Goal: Task Accomplishment & Management: Manage account settings

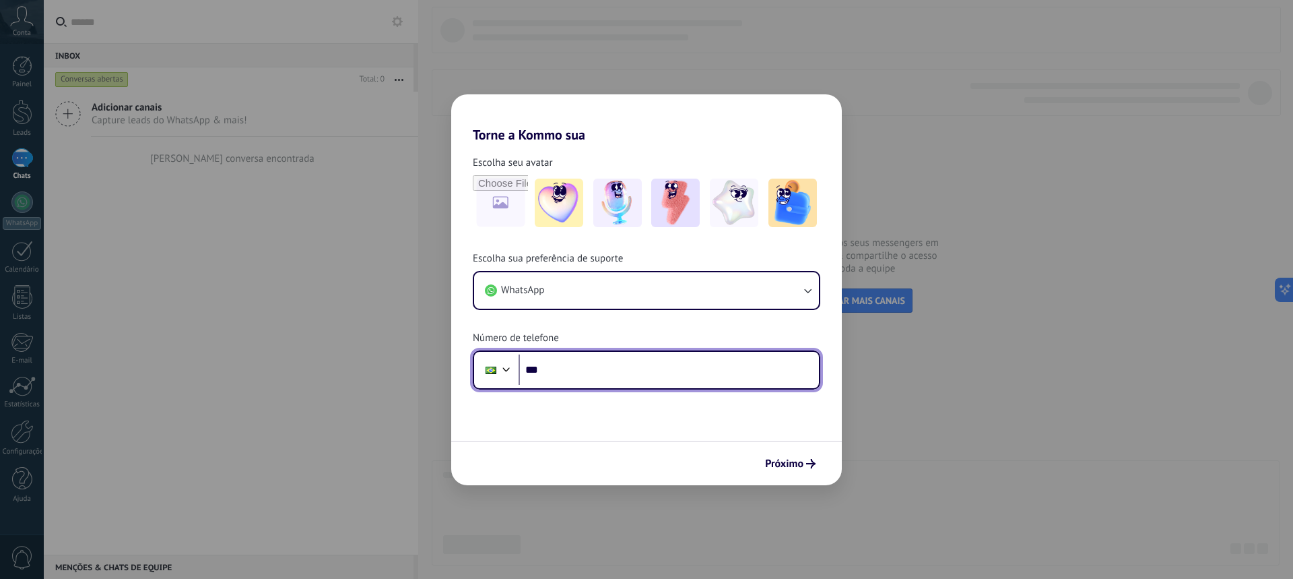
click at [583, 370] on input "***" at bounding box center [669, 369] width 300 height 31
drag, startPoint x: 631, startPoint y: 365, endPoint x: 750, endPoint y: 432, distance: 136.6
click at [594, 372] on input "**********" at bounding box center [669, 369] width 300 height 31
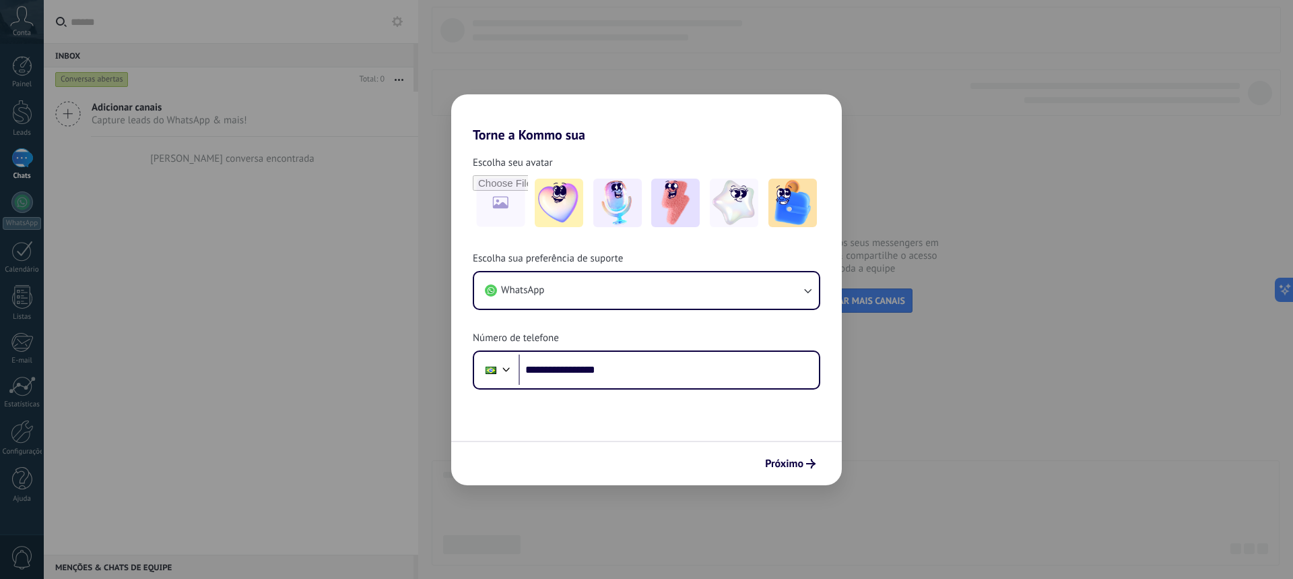
click at [647, 419] on form "**********" at bounding box center [646, 314] width 391 height 342
click at [797, 463] on span "Próximo" at bounding box center [784, 463] width 38 height 9
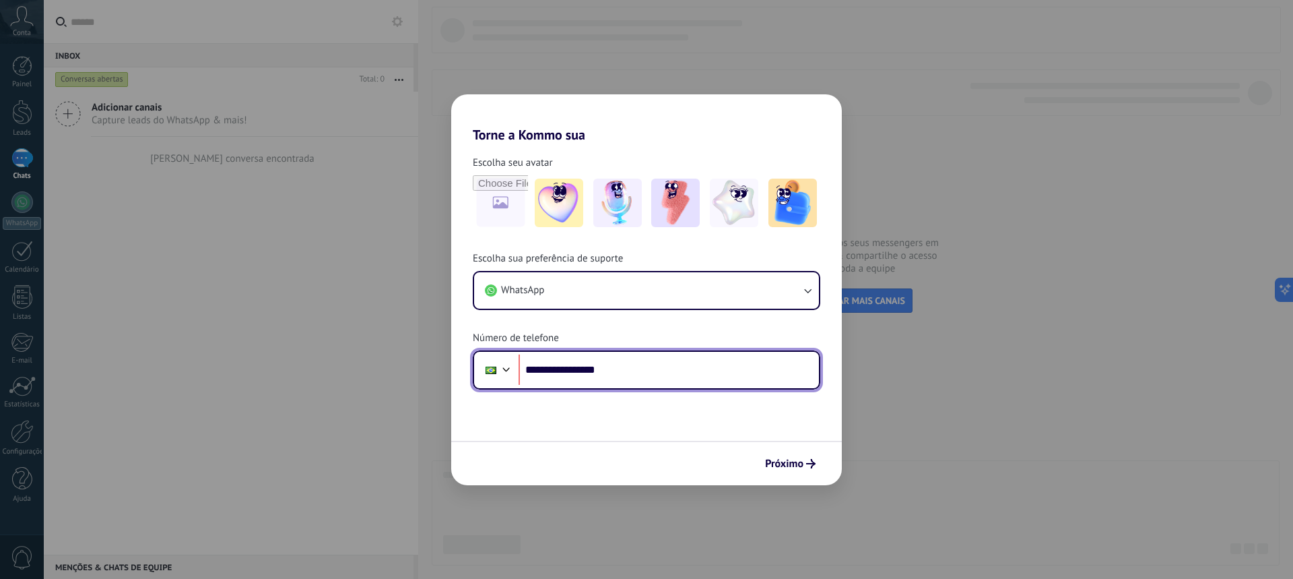
click at [566, 368] on input "**********" at bounding box center [669, 369] width 300 height 31
type input "**********"
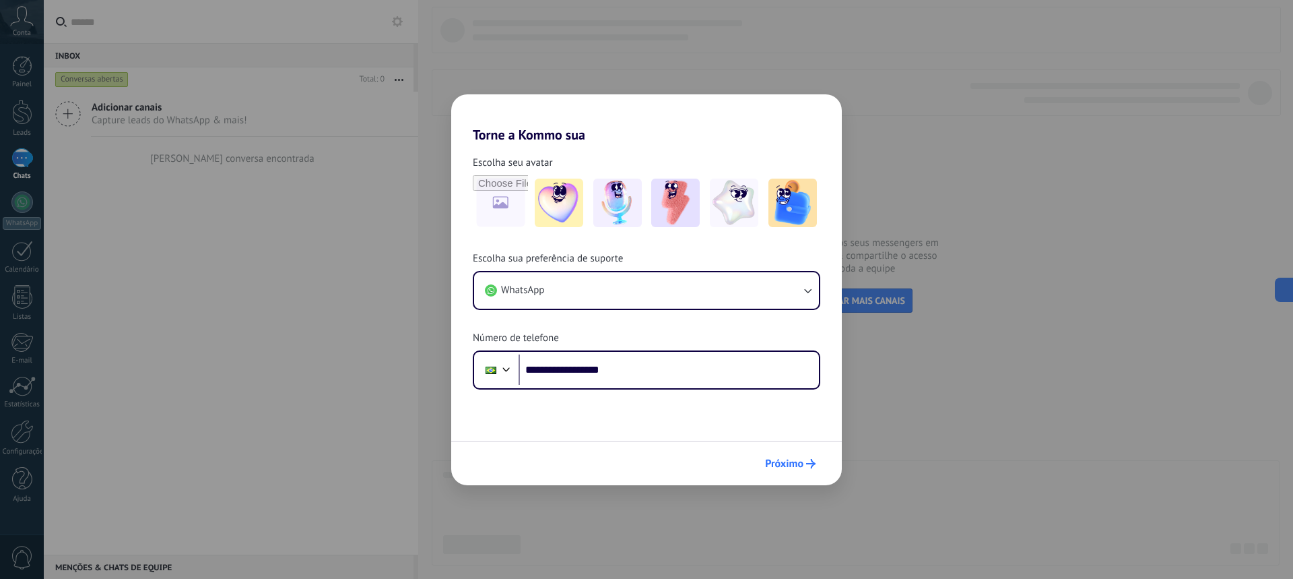
click at [791, 463] on span "Próximo" at bounding box center [784, 463] width 38 height 9
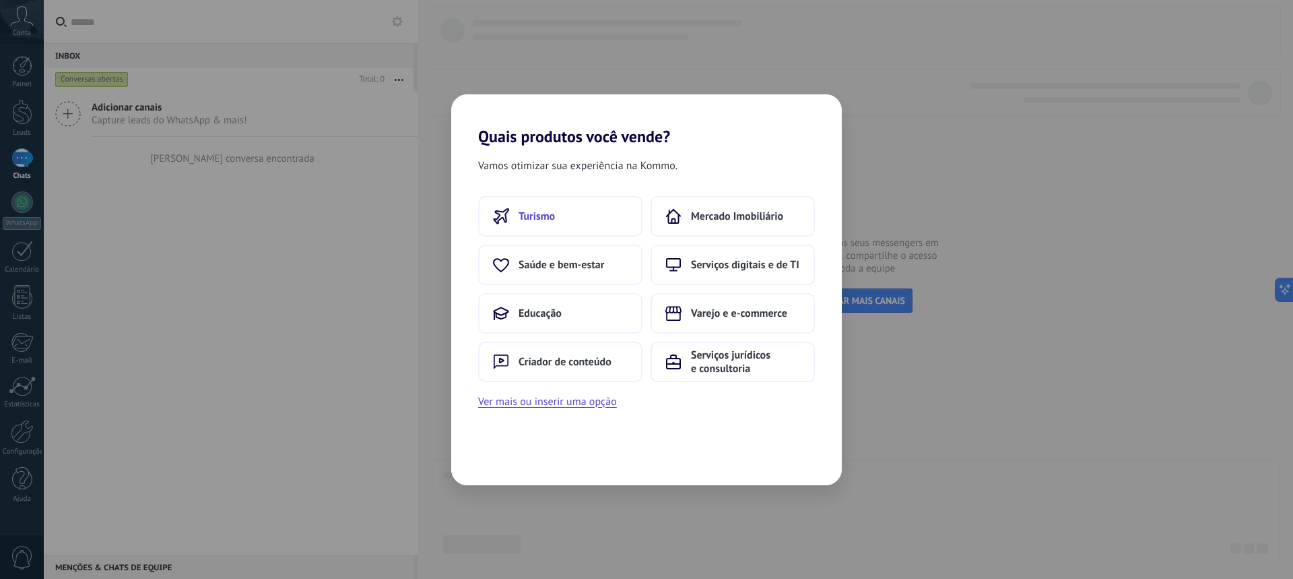
click at [552, 223] on button "Turismo" at bounding box center [560, 216] width 164 height 40
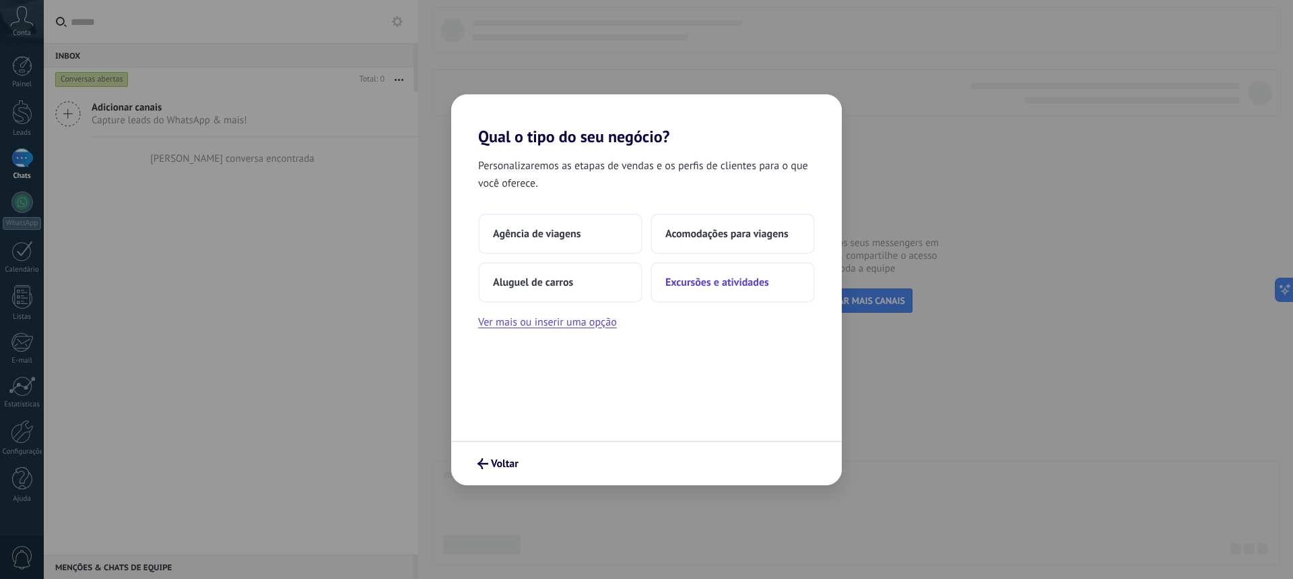
click at [729, 275] on span "Excursões e atividades" at bounding box center [717, 281] width 104 height 13
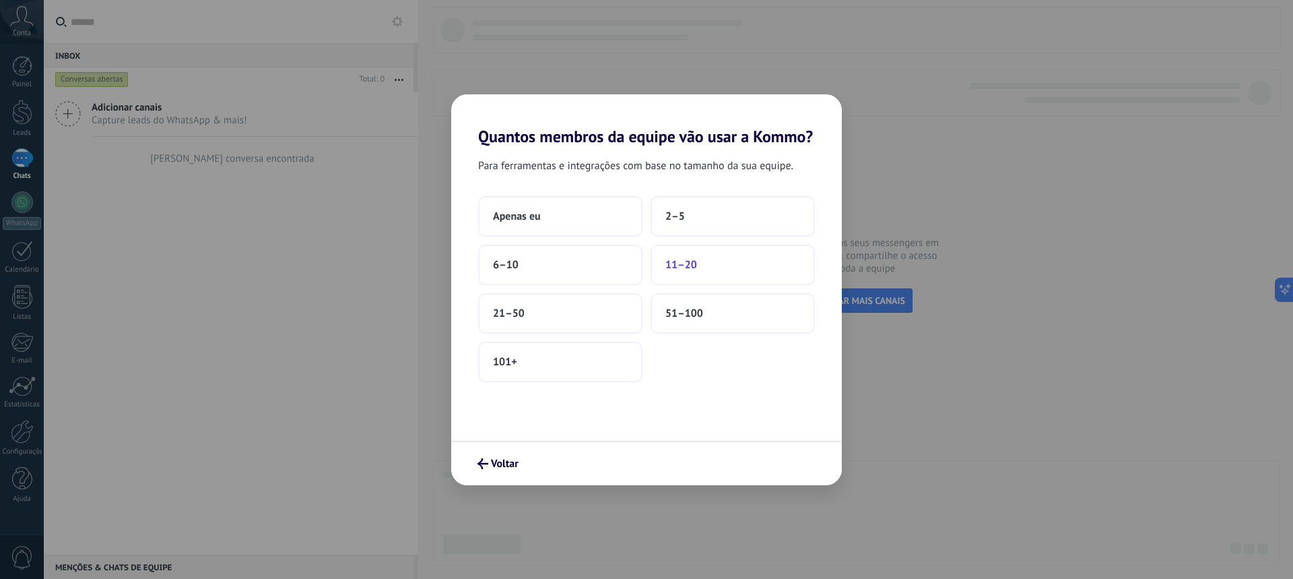
click at [737, 267] on button "11–20" at bounding box center [733, 264] width 164 height 40
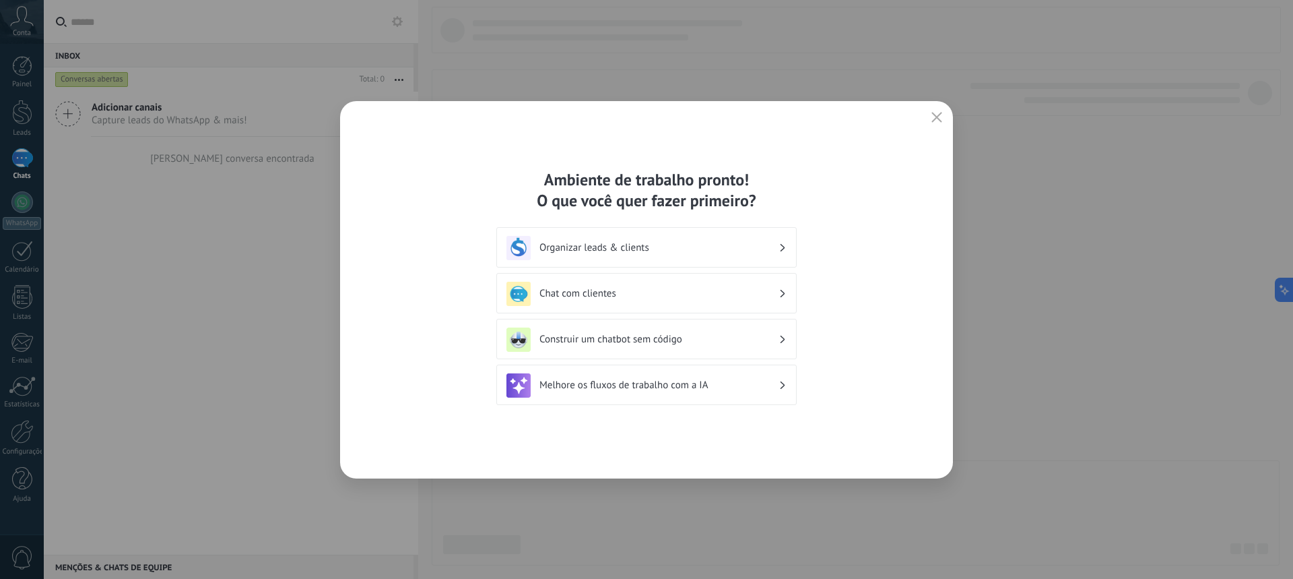
click at [935, 116] on icon "button" at bounding box center [936, 117] width 11 height 11
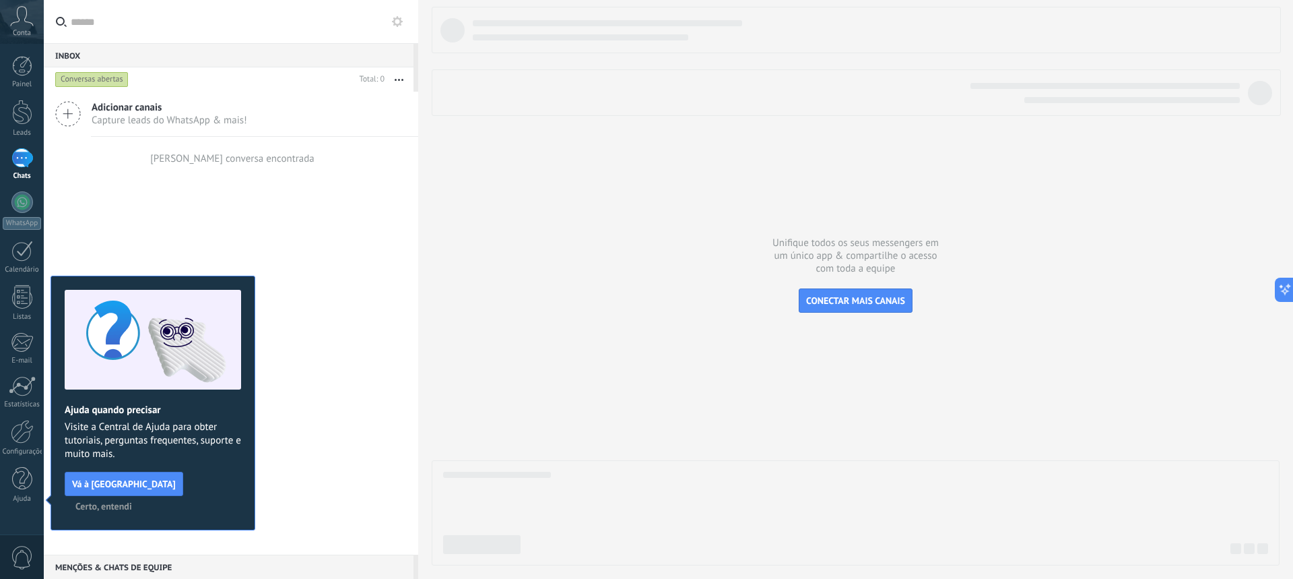
click at [132, 501] on span "Certo, entendi" at bounding box center [103, 505] width 57 height 9
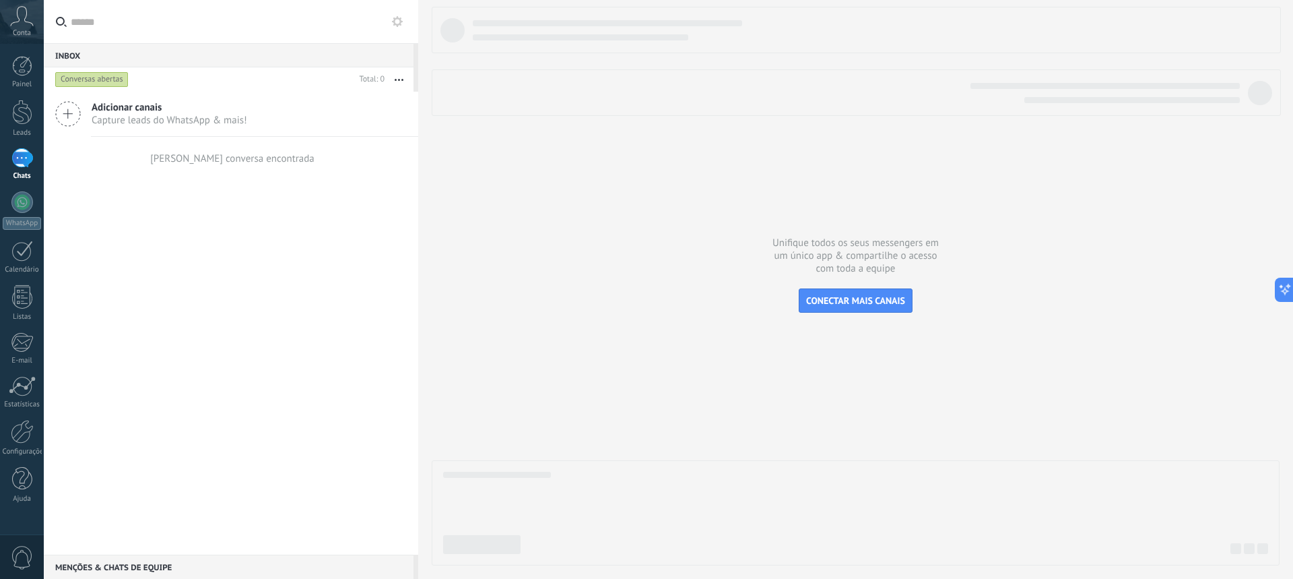
click at [210, 375] on div "Adicionar canais Capture leads do WhatsApp & mais! Nenhuma conversa encontrada" at bounding box center [231, 323] width 374 height 463
click at [189, 300] on div "Adicionar canais Capture leads do WhatsApp & mais! Nenhuma conversa encontrada" at bounding box center [231, 323] width 374 height 463
click at [18, 434] on div at bounding box center [22, 432] width 23 height 24
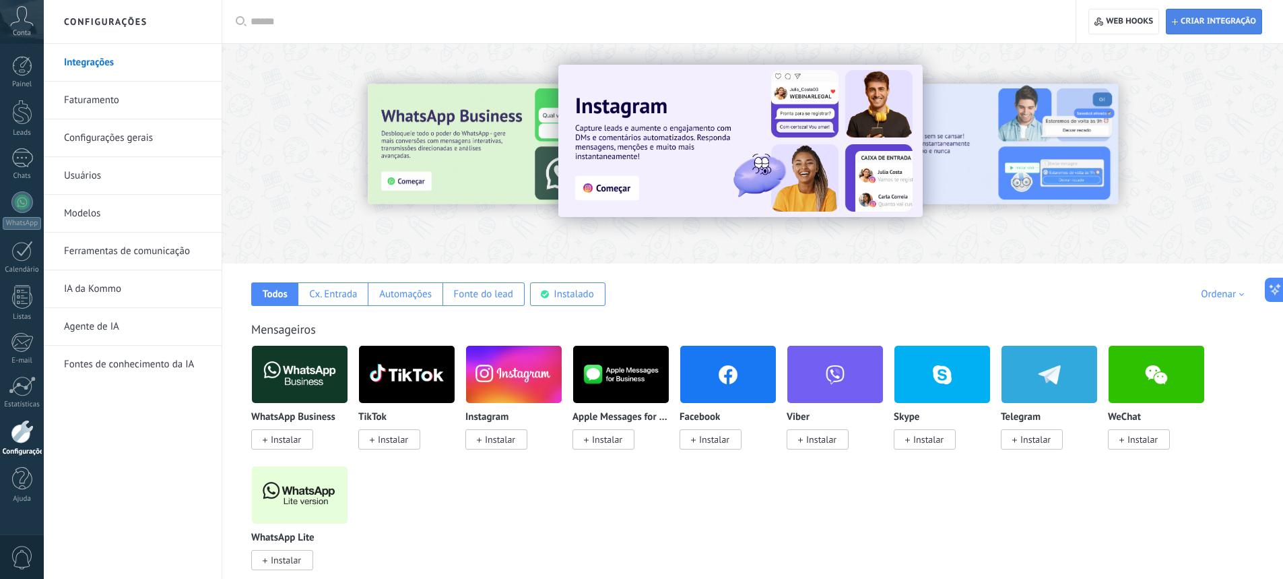
click at [1219, 19] on span "Criar integração" at bounding box center [1218, 21] width 75 height 11
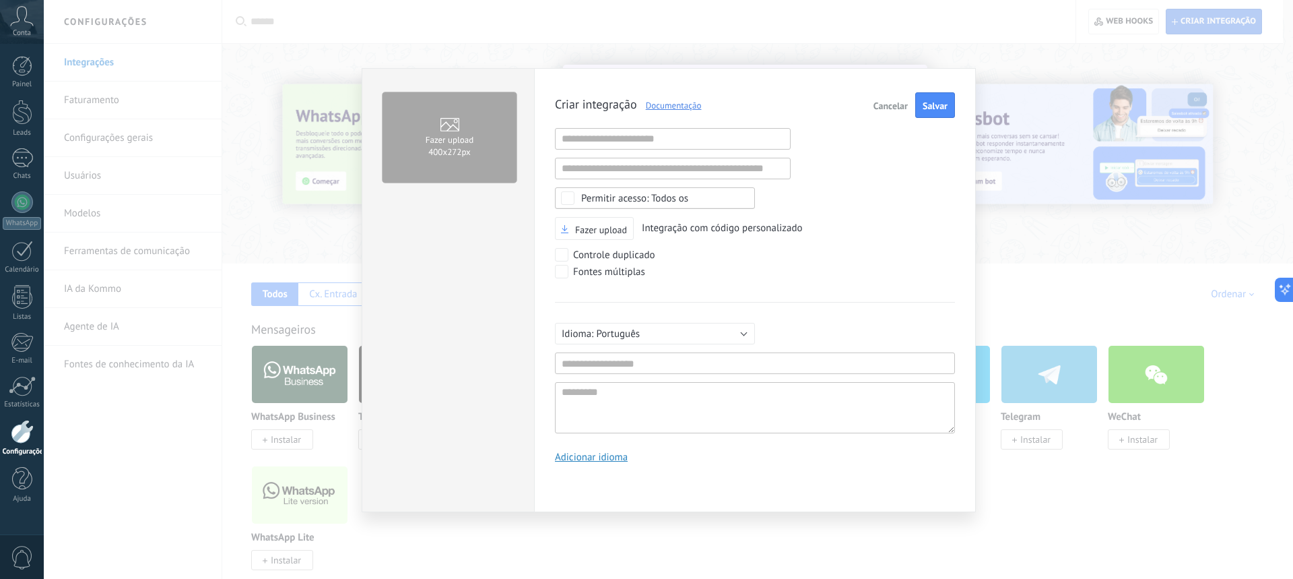
scroll to position [13, 0]
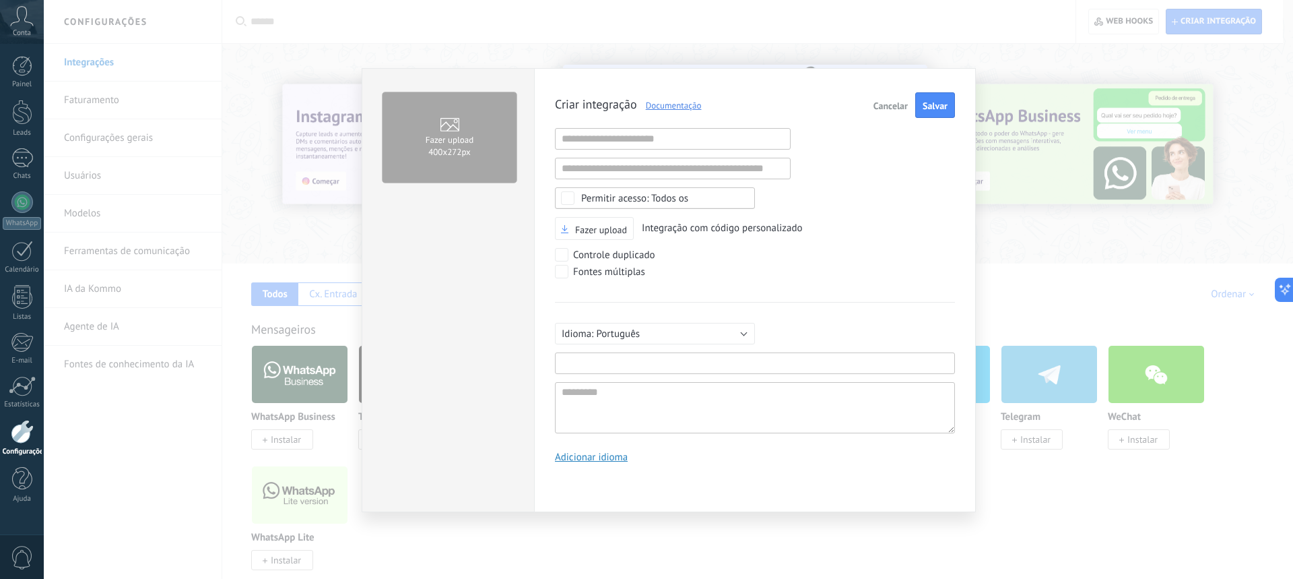
click at [726, 359] on input "text" at bounding box center [755, 363] width 400 height 22
type input "******"
click at [939, 99] on button "Salvar" at bounding box center [935, 105] width 40 height 26
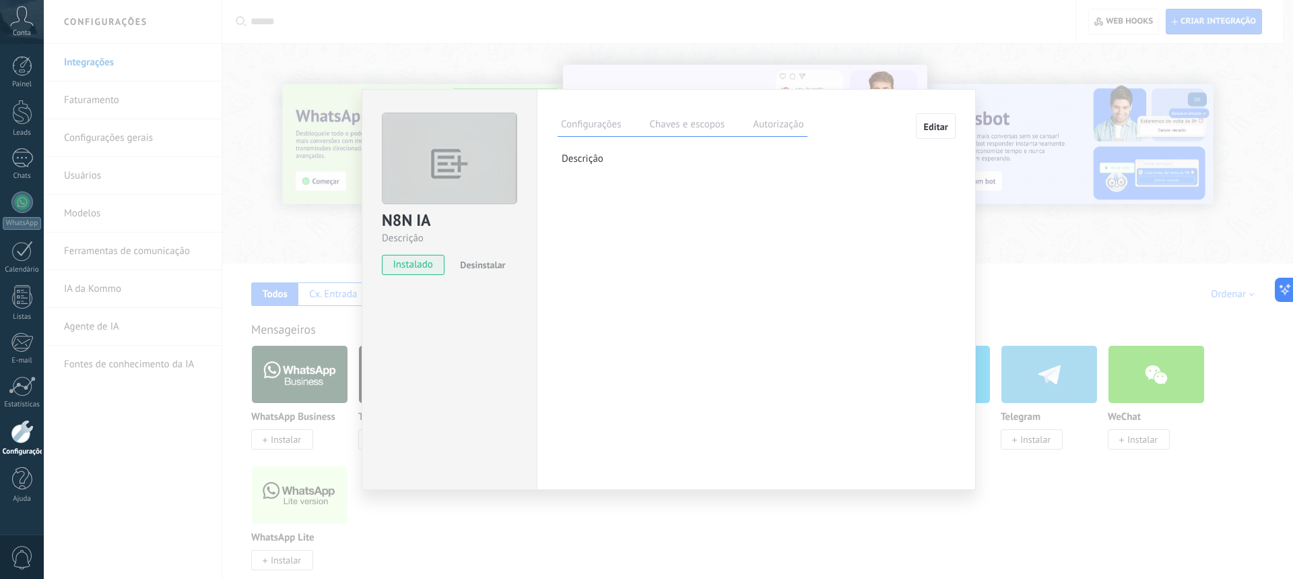
click at [694, 127] on label "Chaves e escopos" at bounding box center [687, 127] width 82 height 20
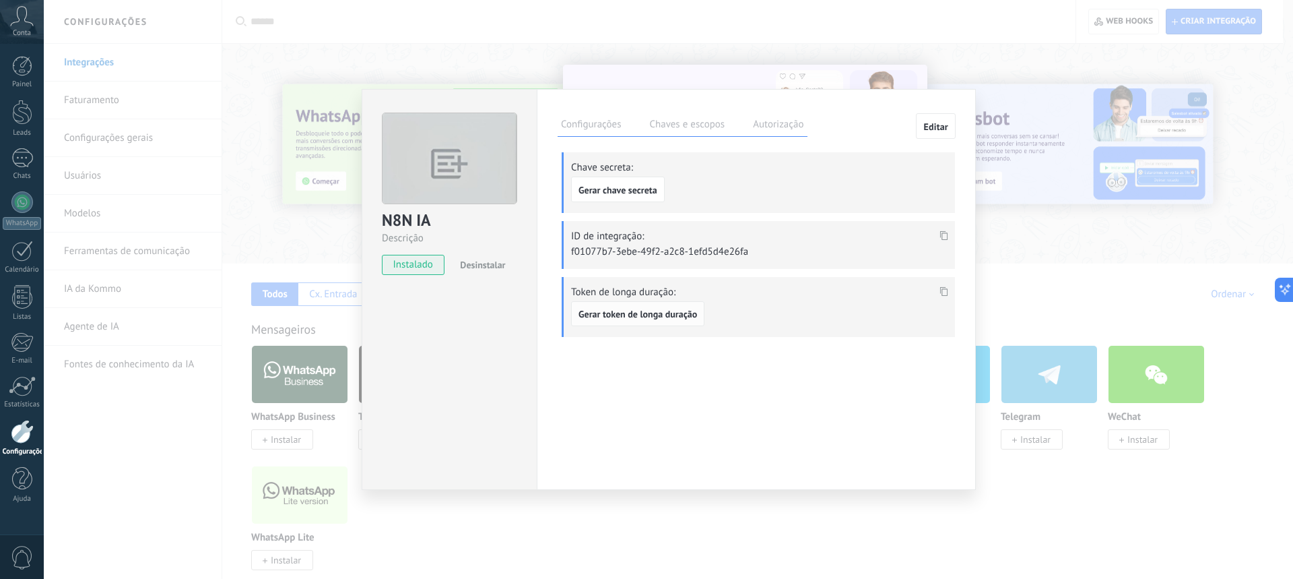
click at [652, 316] on span "Gerar token de longa duração" at bounding box center [638, 313] width 119 height 9
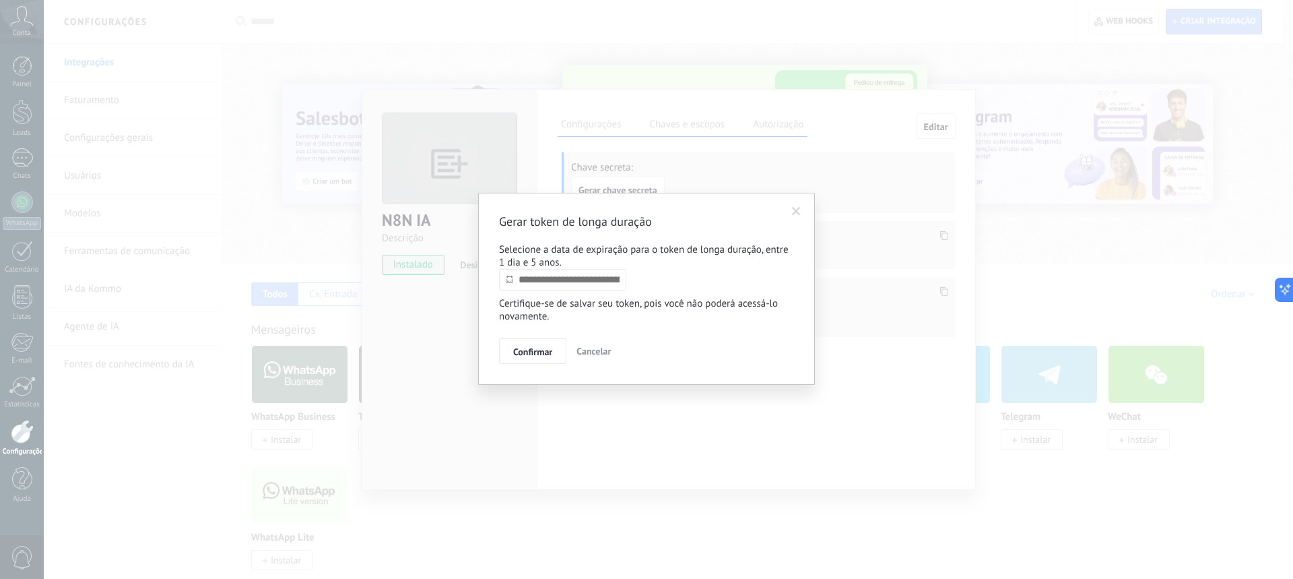
click at [557, 284] on input "text" at bounding box center [562, 280] width 127 height 22
click at [669, 287] on div "Gerar token de longa duração Selecione a data de expiração para o token de long…" at bounding box center [646, 289] width 295 height 150
drag, startPoint x: 515, startPoint y: 261, endPoint x: 614, endPoint y: 263, distance: 99.7
click at [585, 263] on p "Selecione a data de expiração para o token de longa duração, entre 1 dia e 5 an…" at bounding box center [646, 256] width 295 height 26
click at [692, 269] on div "Gerar token de longa duração Selecione a data de expiração para o token de long…" at bounding box center [646, 289] width 295 height 150
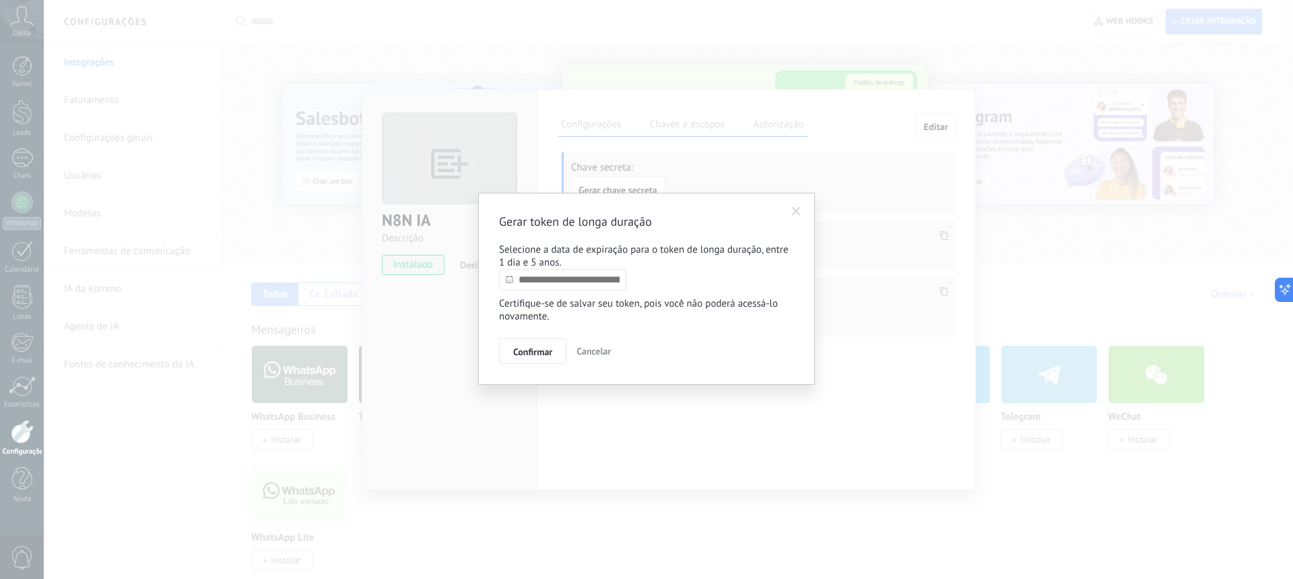
click at [601, 280] on input "text" at bounding box center [562, 280] width 127 height 22
click at [646, 308] on div "Agosto 2025" at bounding box center [579, 305] width 146 height 12
click at [645, 308] on div "Agosto 2025" at bounding box center [579, 305] width 146 height 12
click at [644, 306] on link at bounding box center [642, 303] width 7 height 7
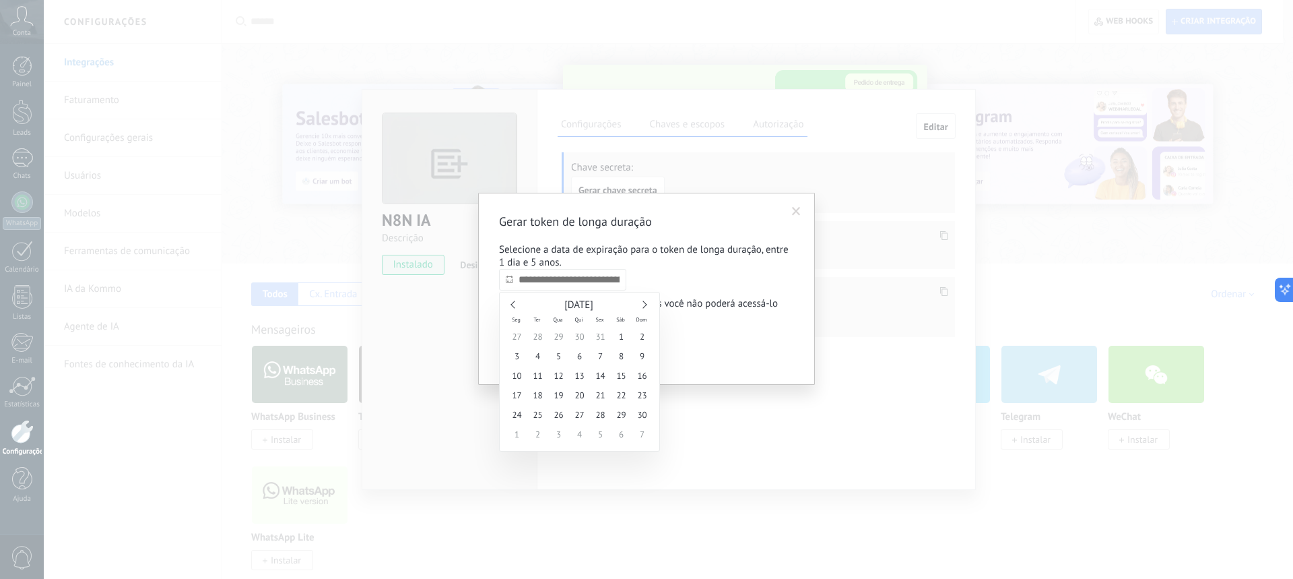
click at [644, 306] on link at bounding box center [642, 303] width 7 height 7
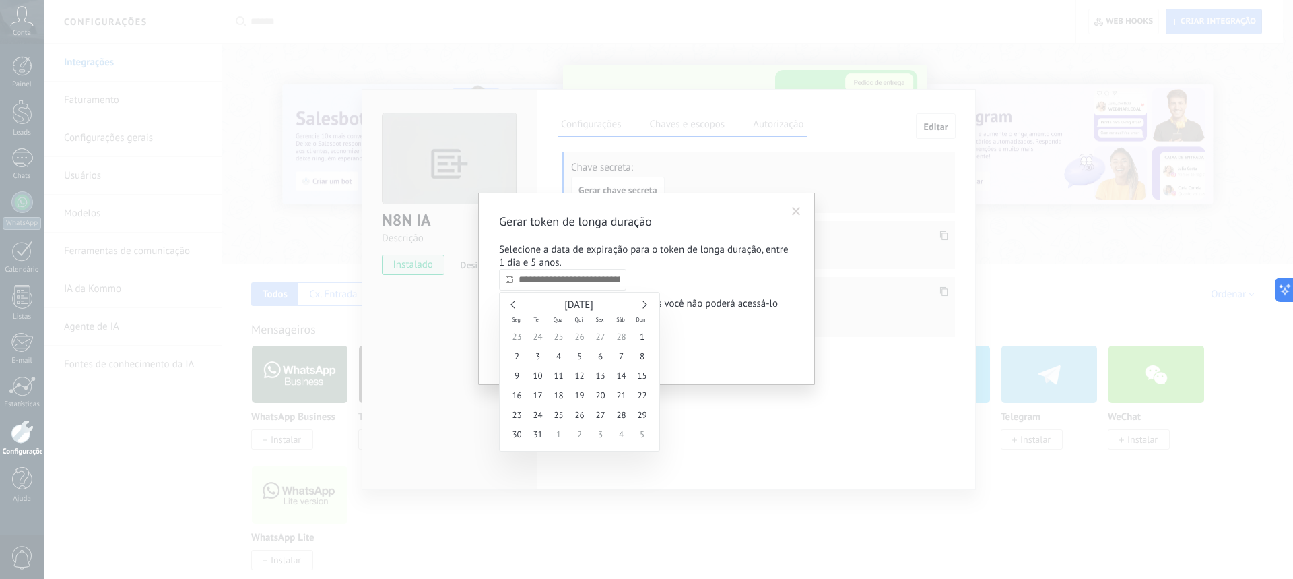
click at [644, 306] on link at bounding box center [642, 303] width 7 height 7
type input "**********"
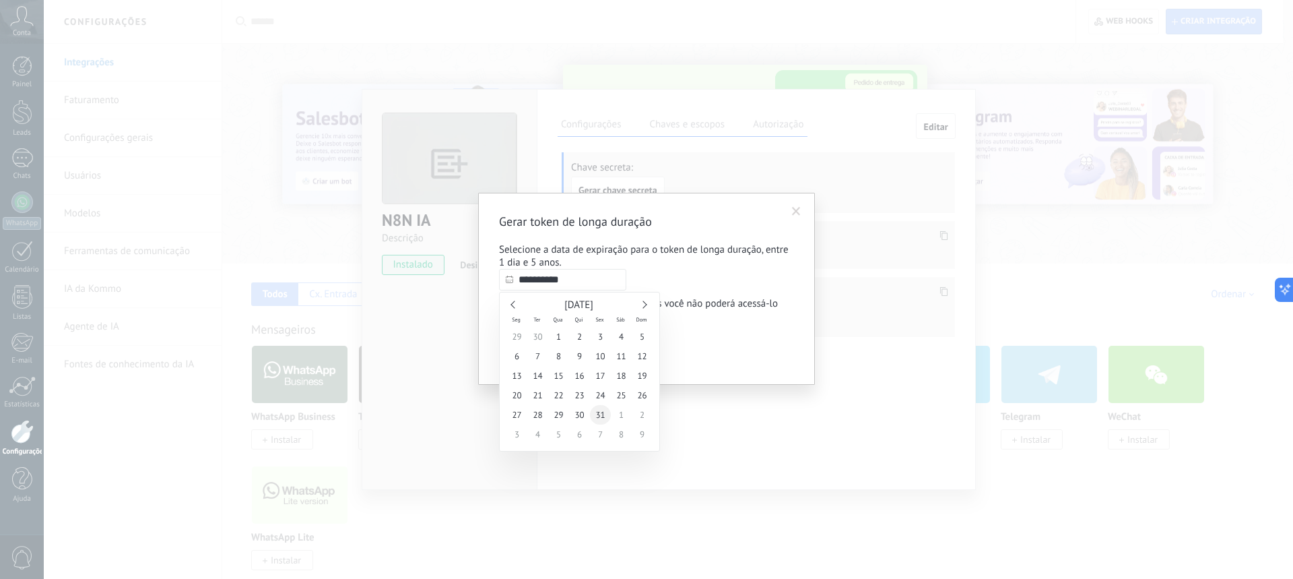
click at [599, 414] on span "31" at bounding box center [600, 415] width 21 height 20
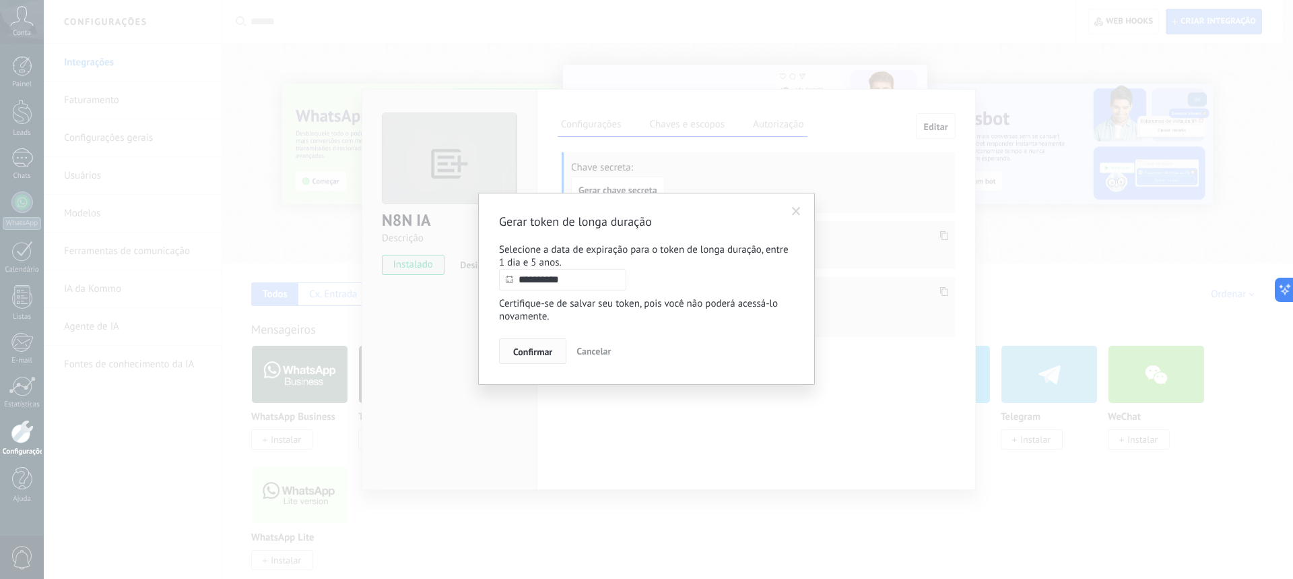
click at [539, 354] on span "Confirmar" at bounding box center [532, 351] width 39 height 9
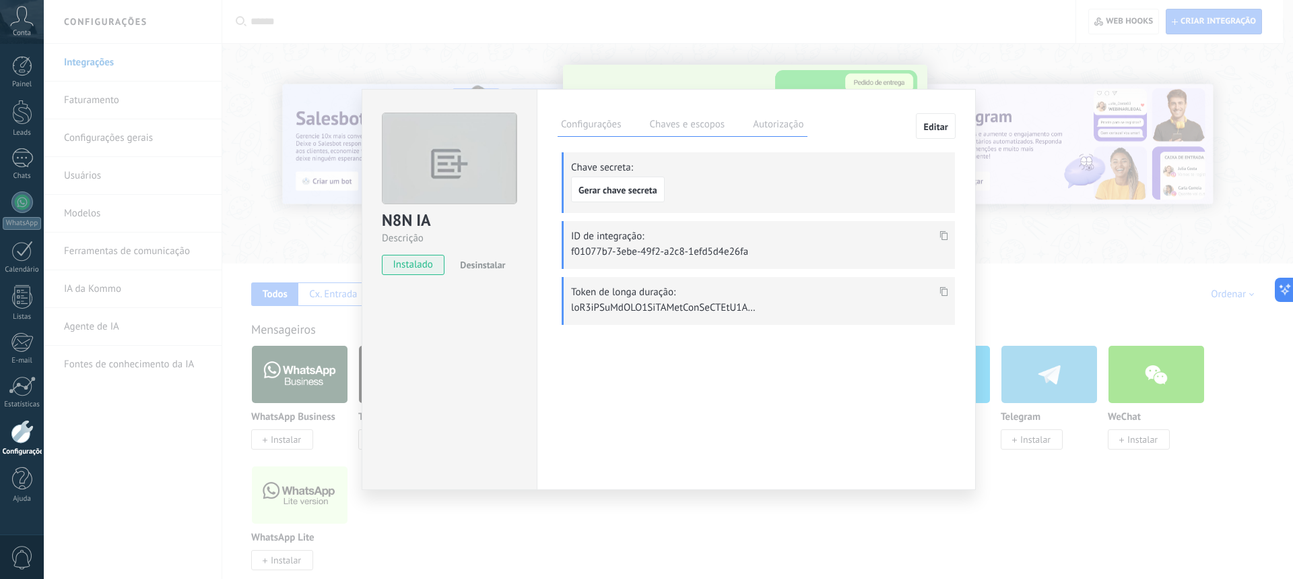
drag, startPoint x: 596, startPoint y: 304, endPoint x: 745, endPoint y: 304, distance: 148.8
click at [738, 306] on p at bounding box center [665, 307] width 189 height 13
click at [940, 290] on icon at bounding box center [944, 290] width 8 height 9
drag, startPoint x: 725, startPoint y: 379, endPoint x: 990, endPoint y: 133, distance: 362.2
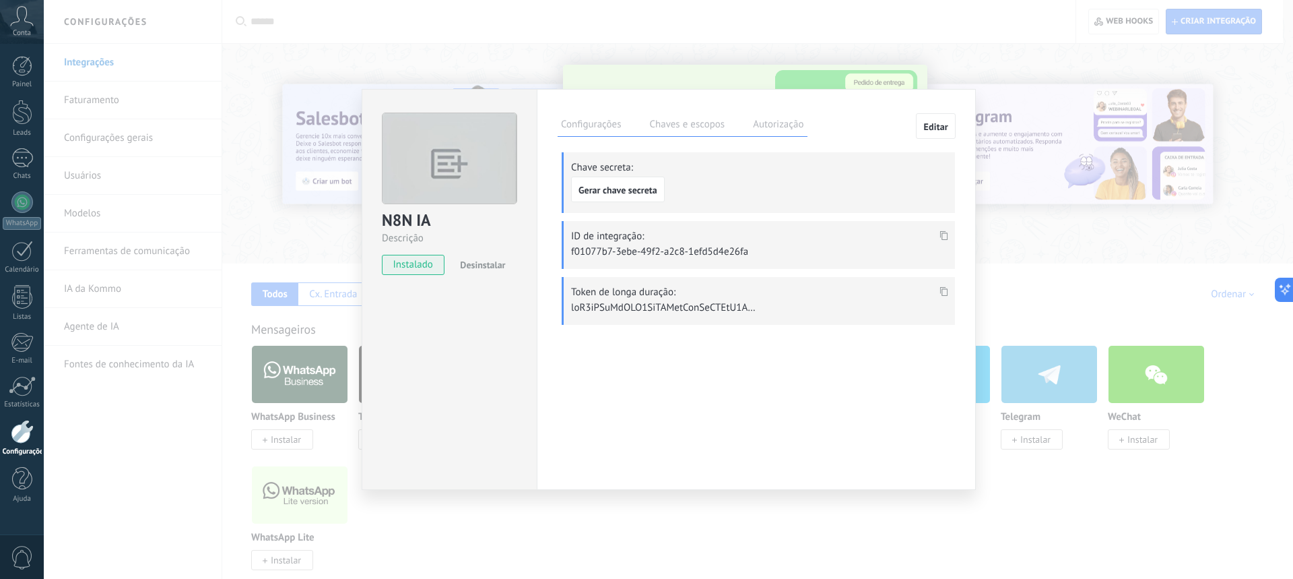
click at [725, 380] on div "Configurações Chaves e escopos Autorização Editar Chave secreta: Gerar chave se…" at bounding box center [756, 289] width 439 height 401
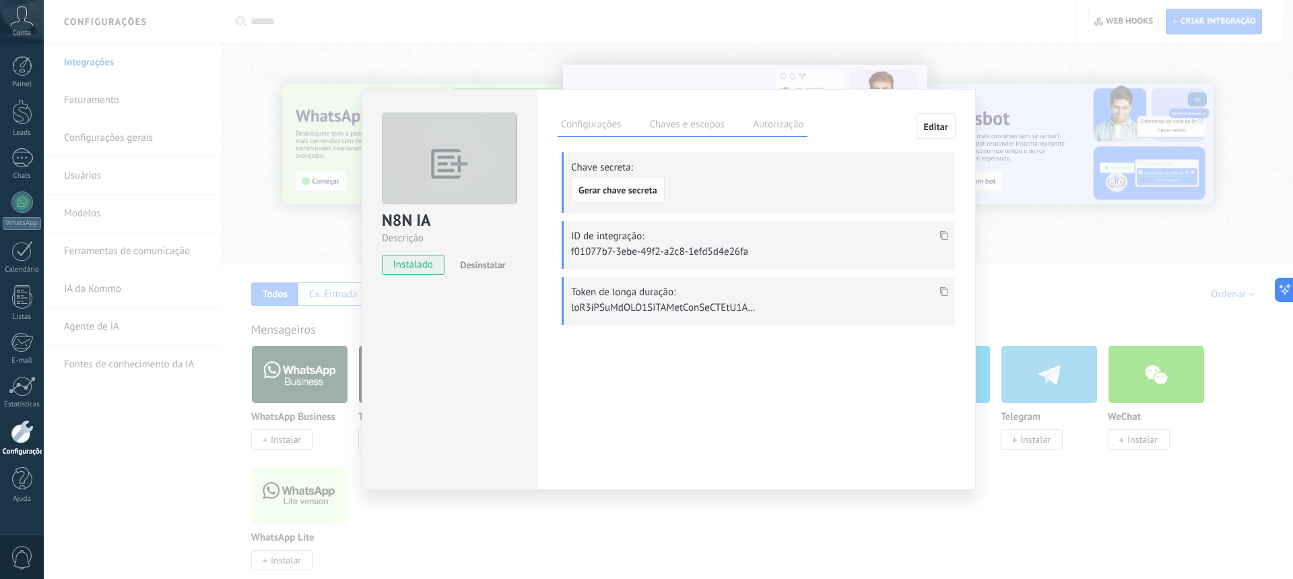
click at [1060, 187] on div "N8N IA Descrição instalado Desinstalar Configurações Chaves e escopos Autorizaç…" at bounding box center [668, 289] width 1249 height 579
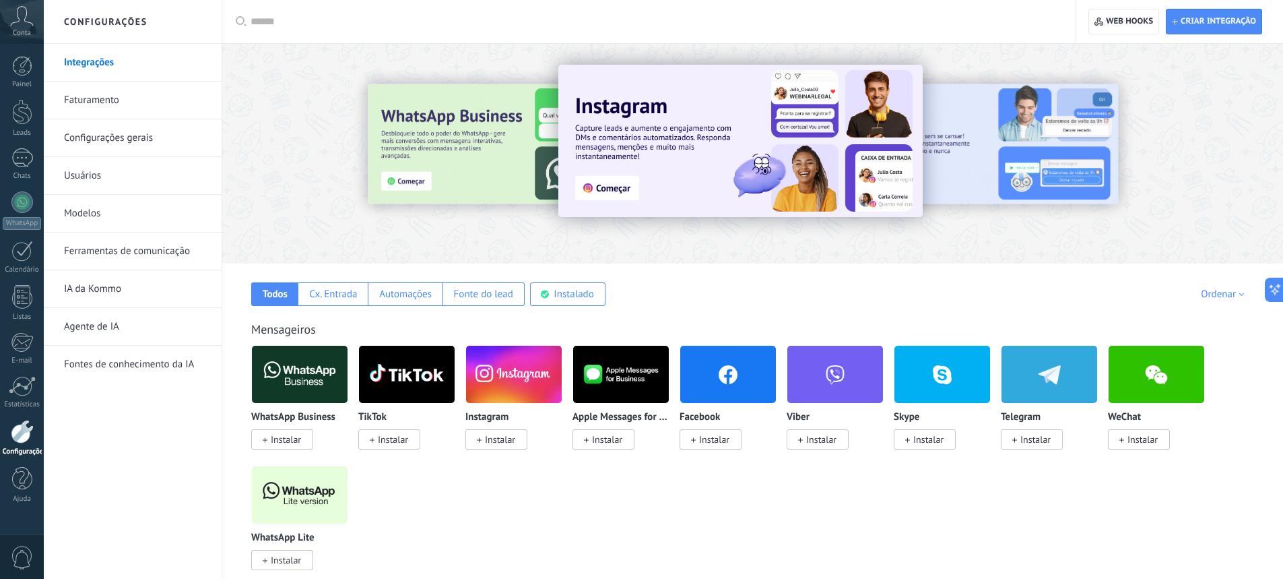
click at [721, 298] on div "Todos Cx. Entrada Automações Fonte do lead Instalado Minhas inscrições Ordenar …" at bounding box center [753, 284] width 1034 height 42
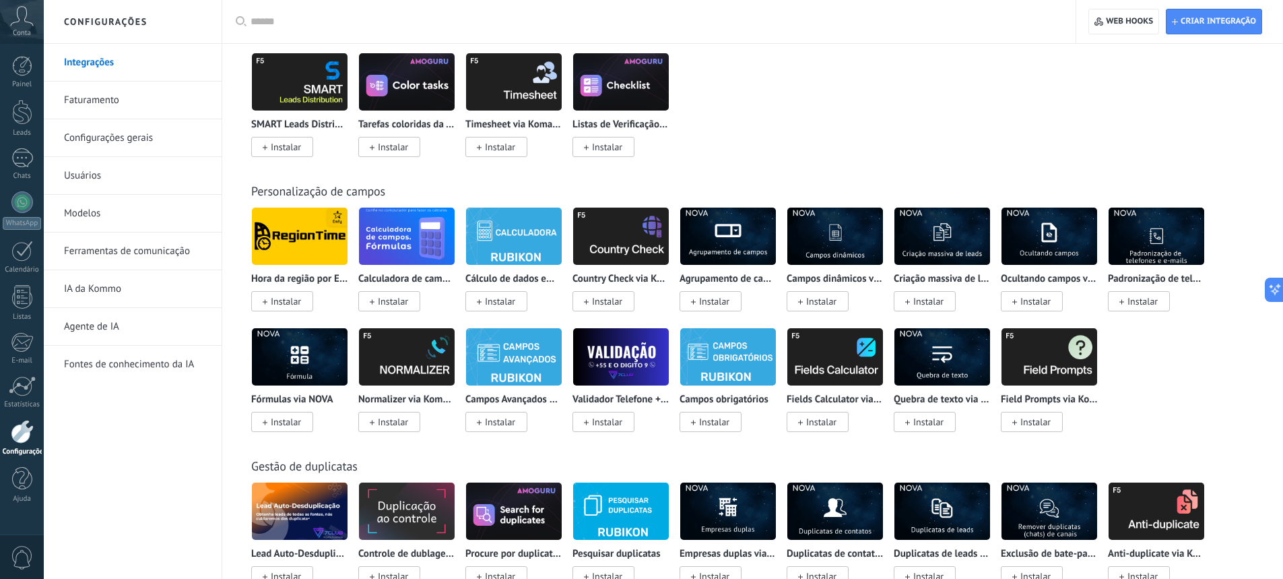
scroll to position [4247, 0]
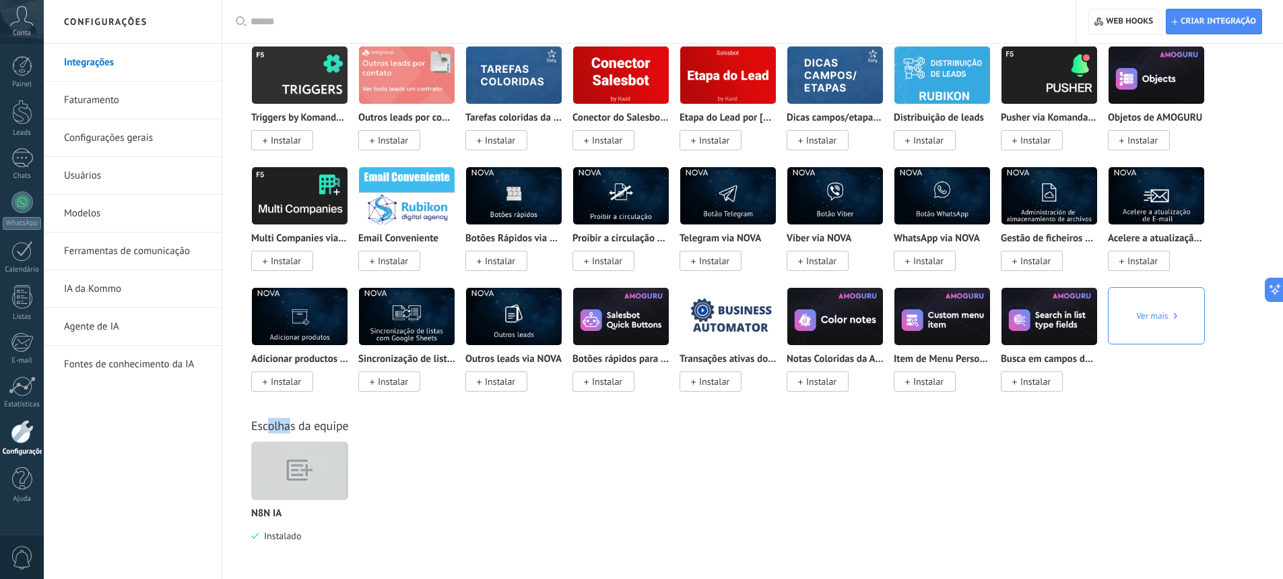
drag, startPoint x: 292, startPoint y: 428, endPoint x: 507, endPoint y: 428, distance: 215.5
click at [488, 428] on div "Escolhas da equipe" at bounding box center [752, 425] width 1003 height 15
click at [464, 462] on div "N8N IA Instalado" at bounding box center [759, 501] width 1017 height 121
click at [302, 473] on img at bounding box center [300, 470] width 96 height 73
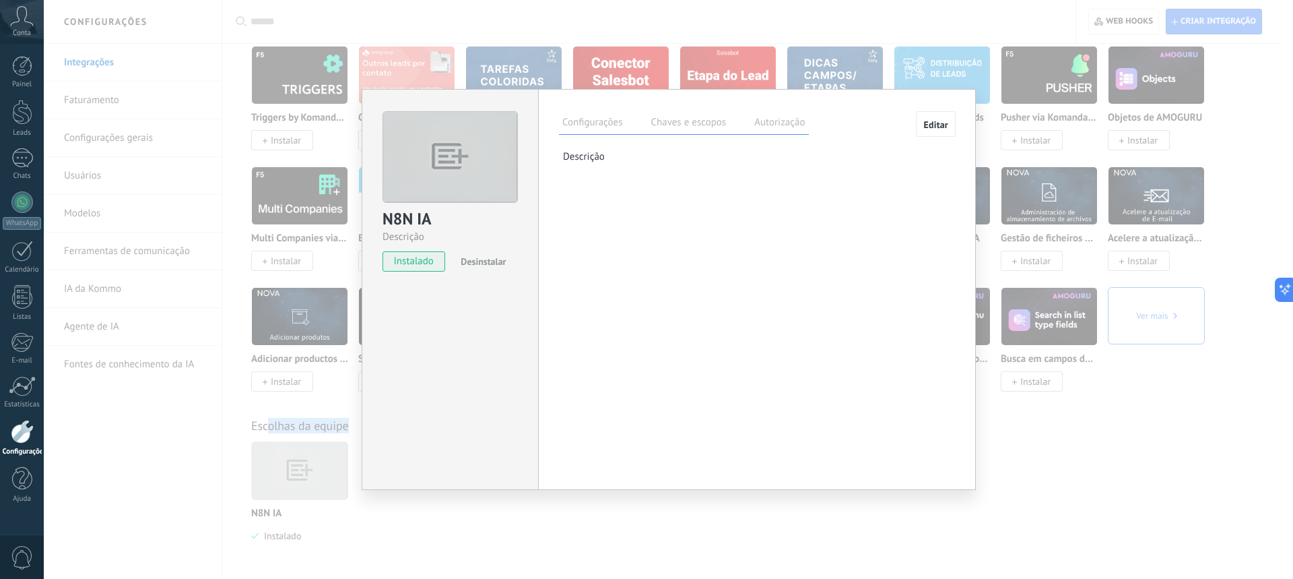
click at [693, 133] on label "Chaves e escopos" at bounding box center [688, 124] width 82 height 20
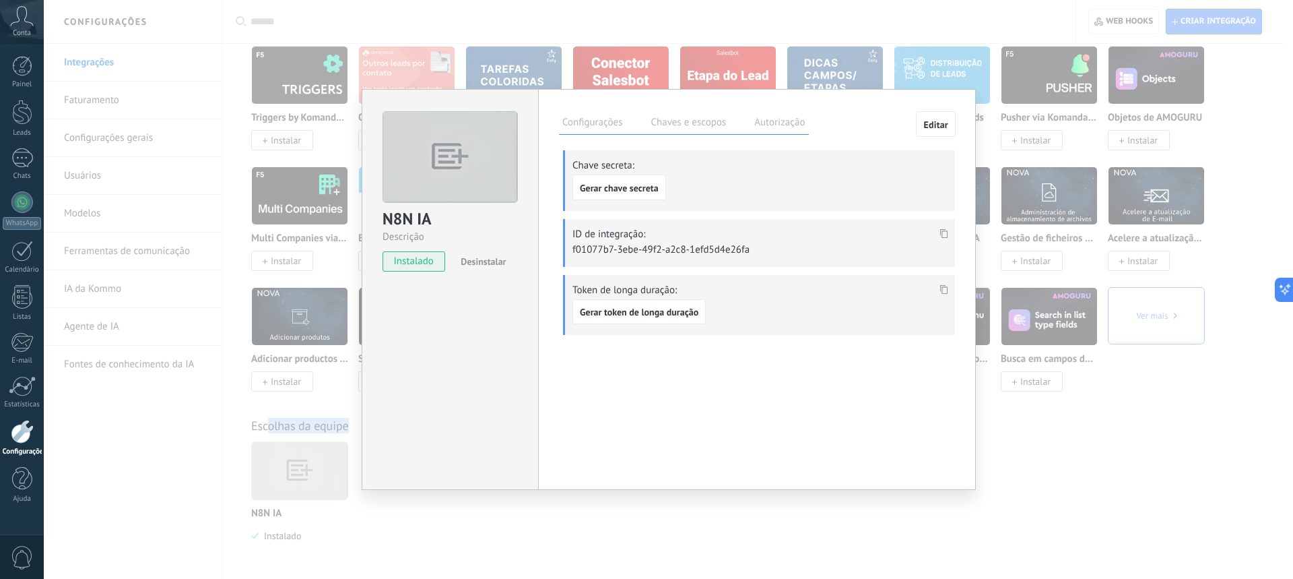
drag, startPoint x: 785, startPoint y: 315, endPoint x: 569, endPoint y: 286, distance: 217.5
click at [569, 286] on div "Token de longa duração: Gerar token de longa duração" at bounding box center [759, 305] width 392 height 61
drag, startPoint x: 812, startPoint y: 309, endPoint x: 825, endPoint y: 315, distance: 13.9
click at [824, 313] on div "Token de longa duração: Gerar token de longa duração" at bounding box center [759, 305] width 392 height 61
drag, startPoint x: 783, startPoint y: 317, endPoint x: 669, endPoint y: 303, distance: 114.7
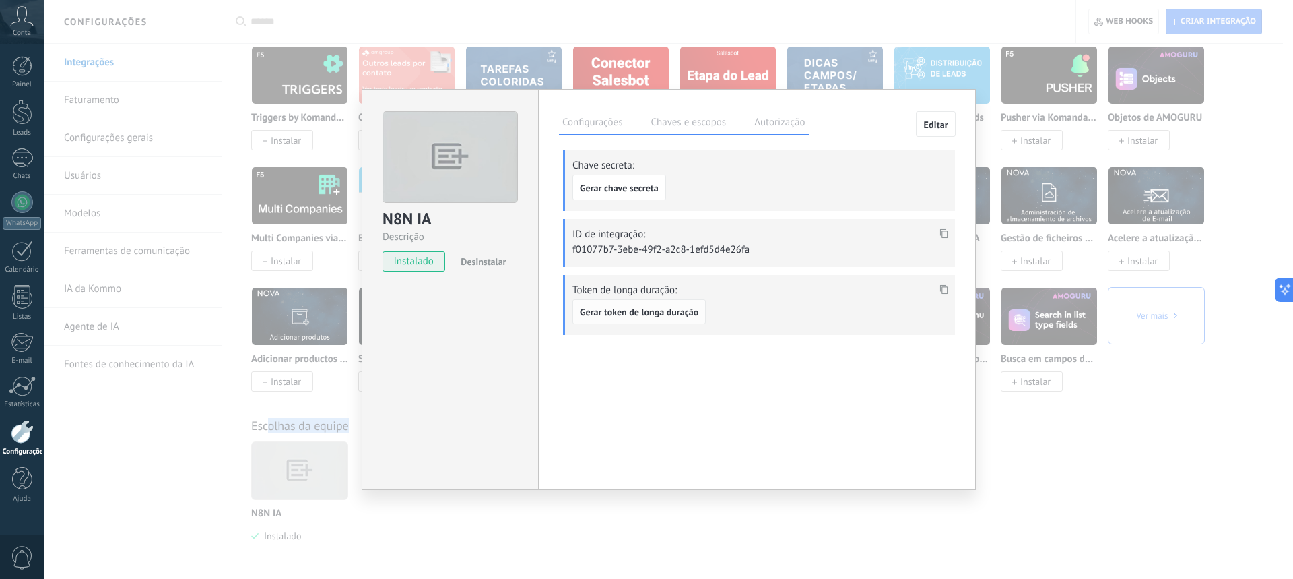
click at [684, 303] on div "Token de longa duração: Gerar token de longa duração" at bounding box center [759, 305] width 392 height 61
drag, startPoint x: 605, startPoint y: 294, endPoint x: 803, endPoint y: 307, distance: 198.5
click at [801, 306] on div "Token de longa duração: Gerar token de longa duração" at bounding box center [759, 305] width 392 height 61
drag, startPoint x: 771, startPoint y: 319, endPoint x: 512, endPoint y: 277, distance: 262.6
click at [527, 282] on div "N8N IA Descrição instalado Desinstalar Configurações Chaves e escopos Autorizaç…" at bounding box center [669, 289] width 614 height 401
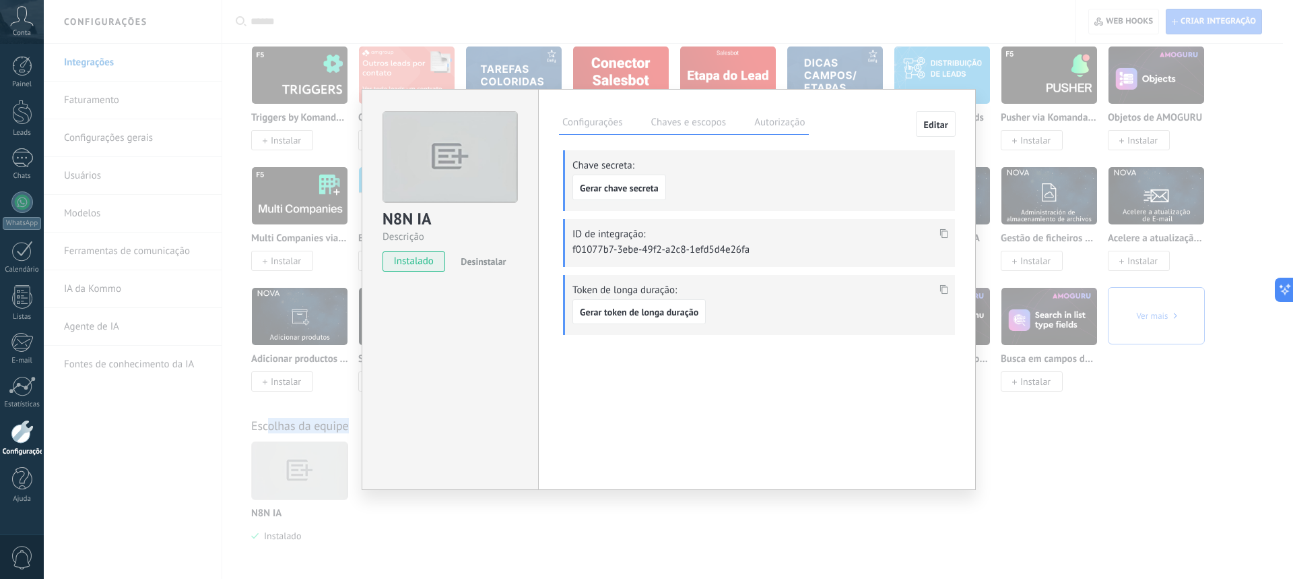
drag, startPoint x: 782, startPoint y: 318, endPoint x: 568, endPoint y: 284, distance: 216.1
click at [568, 284] on div "Token de longa duração: Gerar token de longa duração" at bounding box center [759, 305] width 392 height 61
drag, startPoint x: 593, startPoint y: 286, endPoint x: 867, endPoint y: 290, distance: 274.2
click at [861, 290] on p "Token de longa duração:" at bounding box center [760, 290] width 376 height 13
drag, startPoint x: 634, startPoint y: 296, endPoint x: 568, endPoint y: 291, distance: 66.2
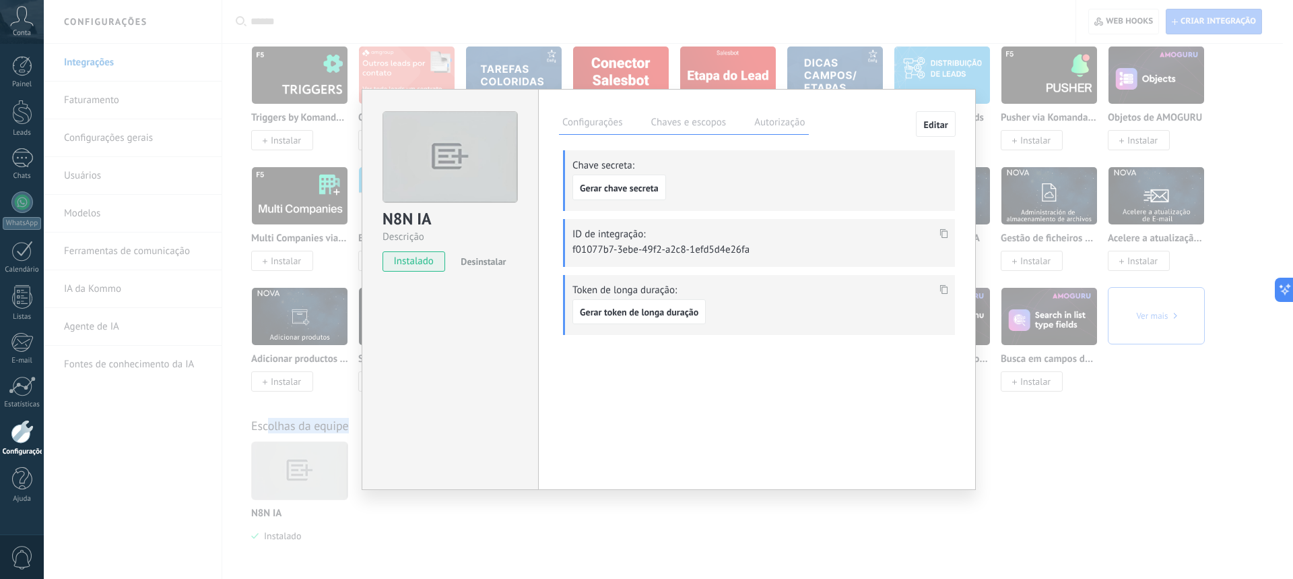
click at [569, 291] on div "Token de longa duração: Gerar token de longa duração" at bounding box center [759, 305] width 392 height 61
click at [773, 315] on div "Token de longa duração: Gerar token de longa duração" at bounding box center [759, 305] width 392 height 61
drag, startPoint x: 758, startPoint y: 315, endPoint x: 582, endPoint y: 291, distance: 177.4
click at [582, 291] on div "Token de longa duração: Gerar token de longa duração" at bounding box center [759, 305] width 392 height 61
drag, startPoint x: 586, startPoint y: 288, endPoint x: 852, endPoint y: 305, distance: 266.6
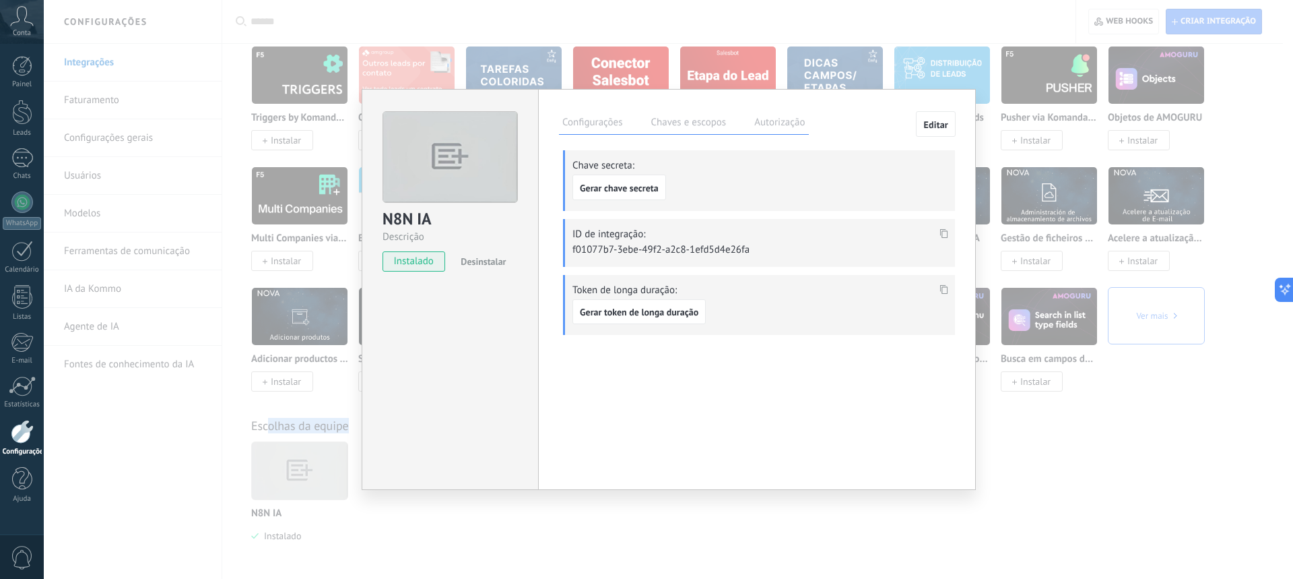
click at [852, 305] on div "Token de longa duração: Gerar token de longa duração" at bounding box center [759, 305] width 392 height 61
click at [772, 309] on div "Token de longa duração: Gerar token de longa duração" at bounding box center [759, 305] width 392 height 61
drag, startPoint x: 1117, startPoint y: 423, endPoint x: 1117, endPoint y: 414, distance: 9.4
click at [1117, 423] on div "N8N IA Descrição instalado Desinstalar Configurações Chaves e escopos Autorizaç…" at bounding box center [668, 289] width 1249 height 579
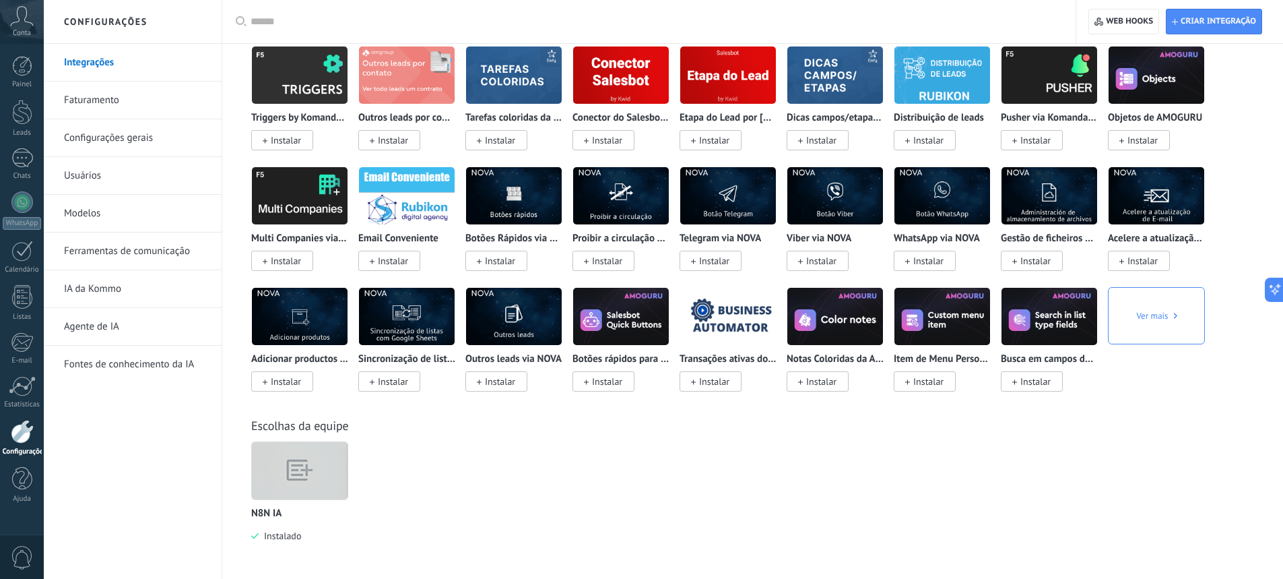
click at [818, 490] on div "N8N IA Instalado" at bounding box center [759, 501] width 1017 height 121
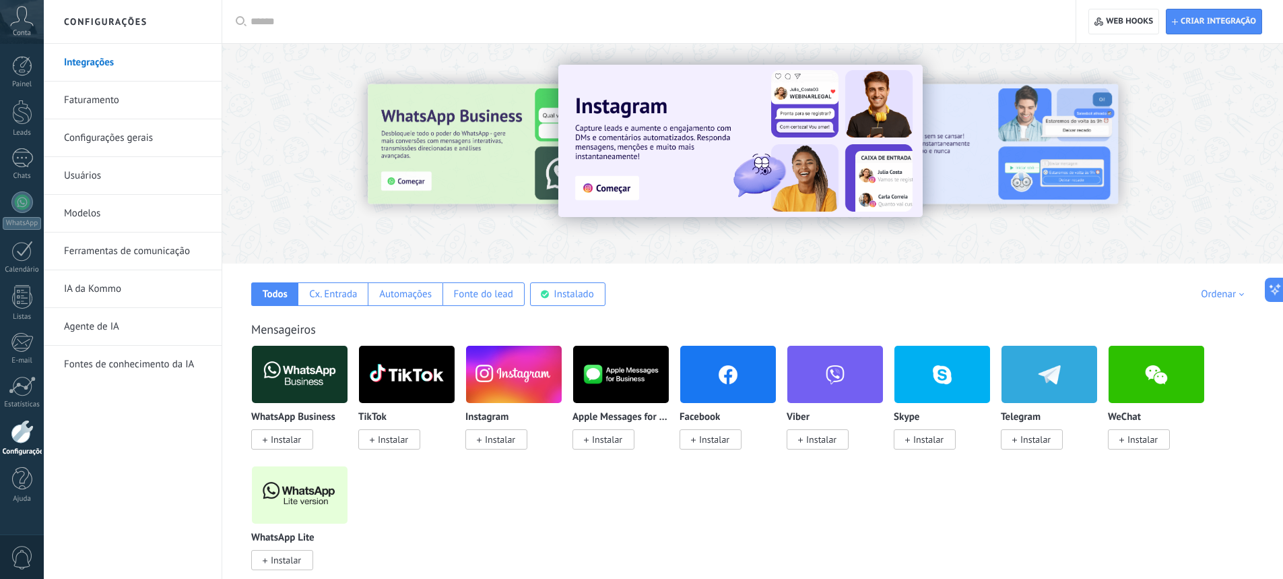
click at [825, 485] on div "WhatsApp Business Instalar TikTok Instalar Instagram Instalar Apple Messages fo…" at bounding box center [759, 465] width 1017 height 241
click at [889, 26] on input "text" at bounding box center [654, 22] width 806 height 14
click at [1023, 279] on div "Todos Cx. Entrada Automações Fonte do lead Instalado Minhas inscrições Ordenar …" at bounding box center [753, 284] width 1034 height 42
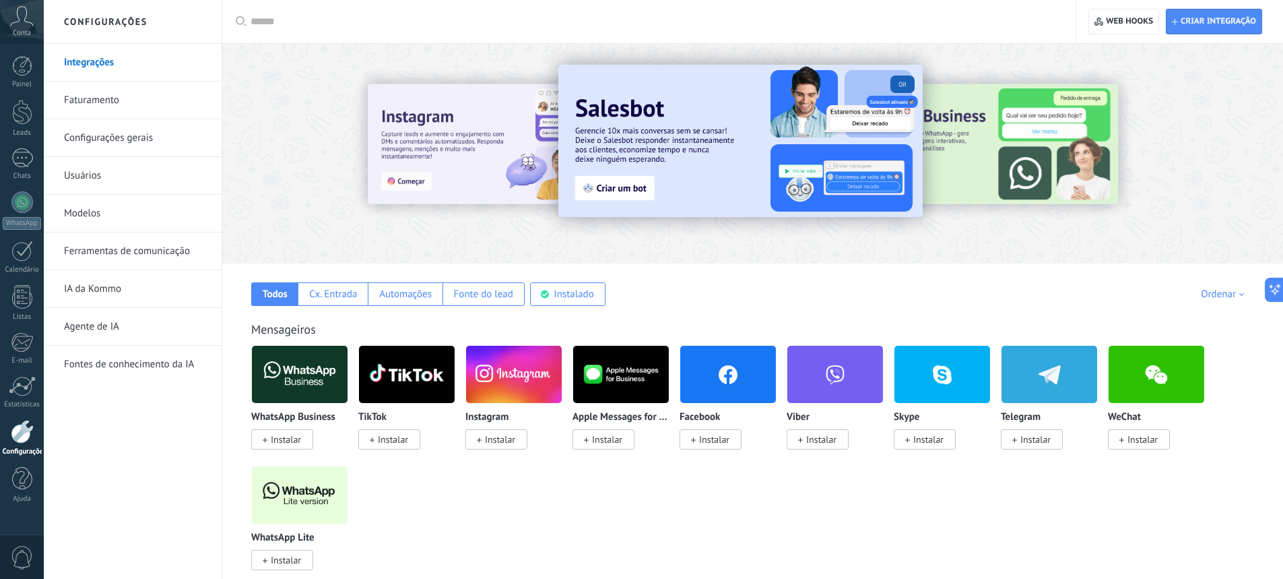
click at [1023, 279] on div "Todos Cx. Entrada Automações Fonte do lead Instalado Minhas inscrições Ordenar …" at bounding box center [753, 284] width 1034 height 42
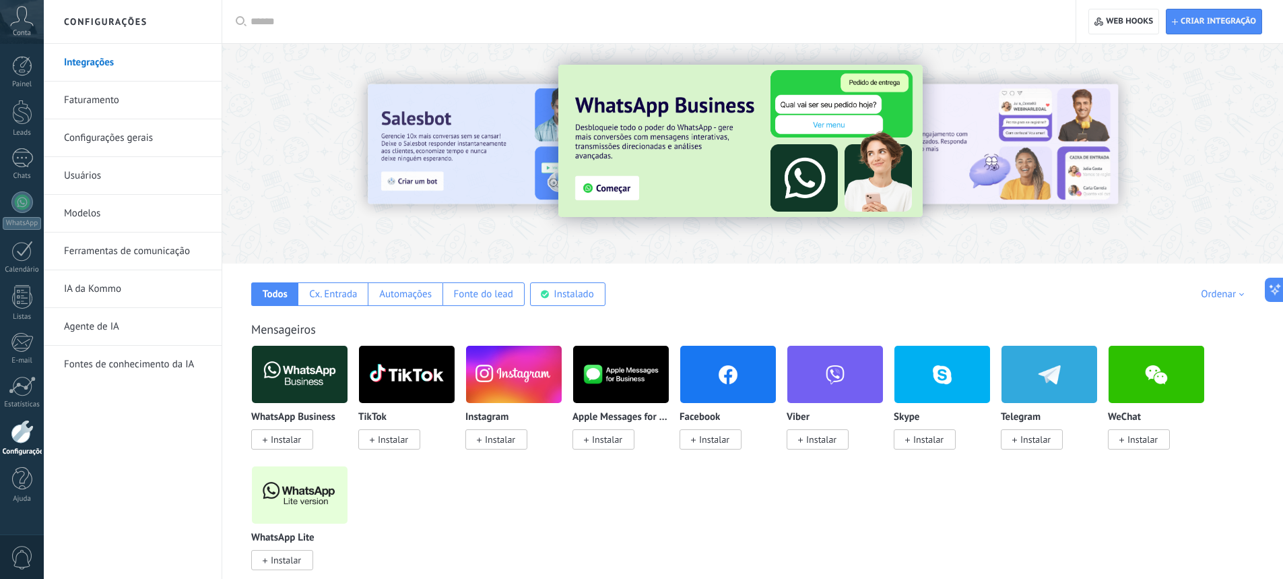
click at [125, 414] on div "Integrações Faturamento Configurações gerais Usuários Modelos Ferramentas de co…" at bounding box center [133, 311] width 178 height 535
click at [94, 176] on link "Usuários" at bounding box center [136, 176] width 144 height 38
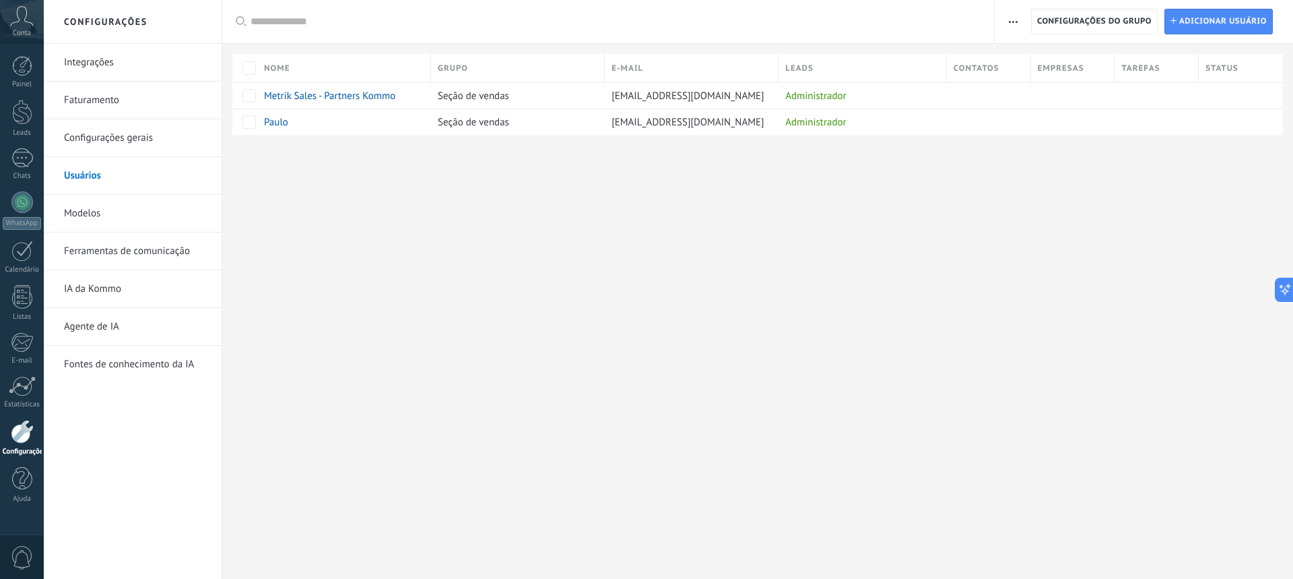
click at [877, 170] on div at bounding box center [757, 157] width 1071 height 44
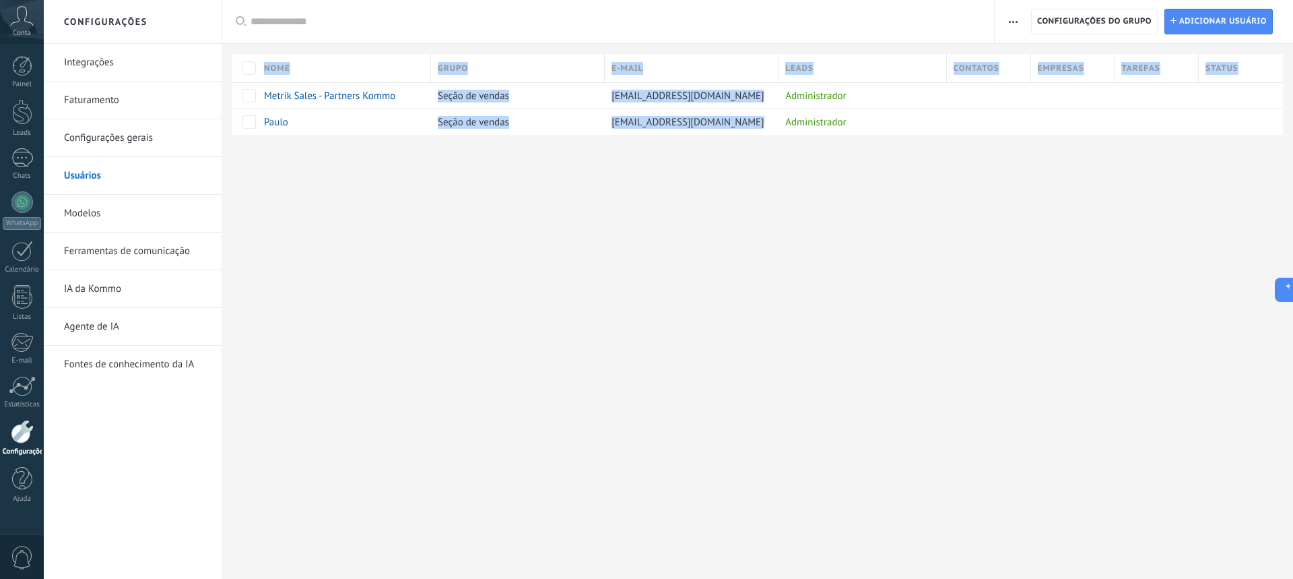
drag, startPoint x: 565, startPoint y: 149, endPoint x: 225, endPoint y: 40, distance: 357.0
click at [225, 40] on div "Configurações Integrações Faturamento Configurações gerais Usuários Modelos Fer…" at bounding box center [668, 289] width 1249 height 579
click at [225, 47] on div "Registro de autorização Lista de permissões de endereços IP Limites de atividad…" at bounding box center [757, 89] width 1071 height 178
drag, startPoint x: 225, startPoint y: 47, endPoint x: 680, endPoint y: 157, distance: 467.7
click at [622, 155] on div "Registro de autorização Lista de permissões de endereços IP Limites de atividad…" at bounding box center [757, 89] width 1071 height 178
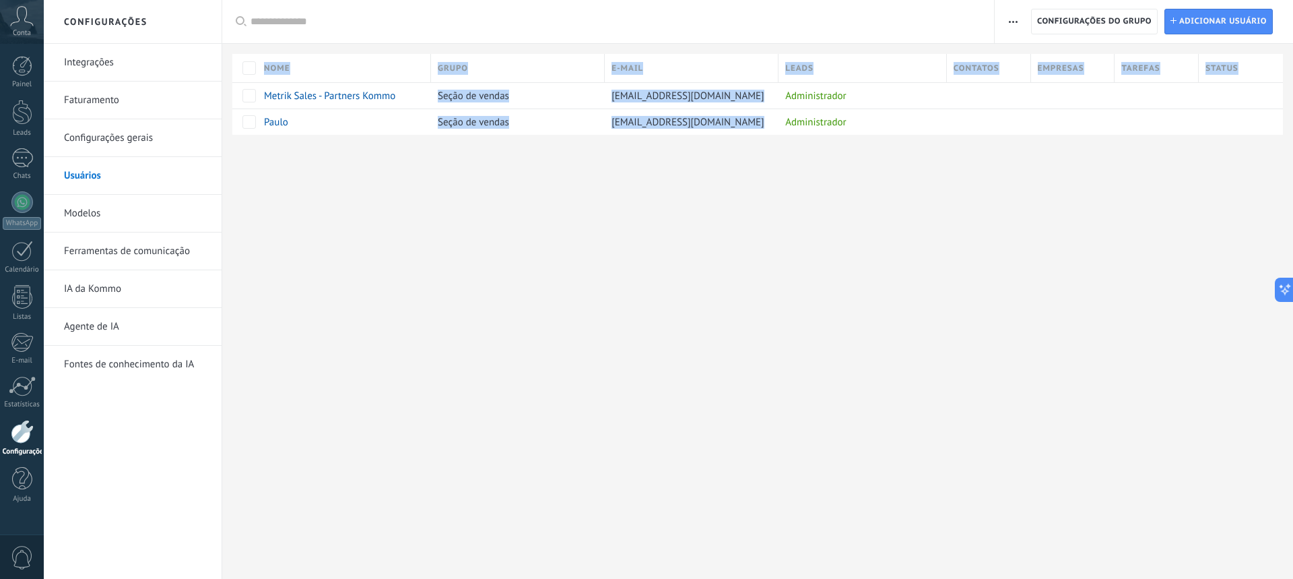
click at [873, 159] on div at bounding box center [757, 157] width 1071 height 44
click at [235, 51] on div "Registro de autorização Lista de permissões de endereços IP Limites de atividad…" at bounding box center [757, 89] width 1071 height 178
click at [793, 268] on div "Configurações Integrações Faturamento Configurações gerais Usuários Modelos Fer…" at bounding box center [668, 289] width 1249 height 579
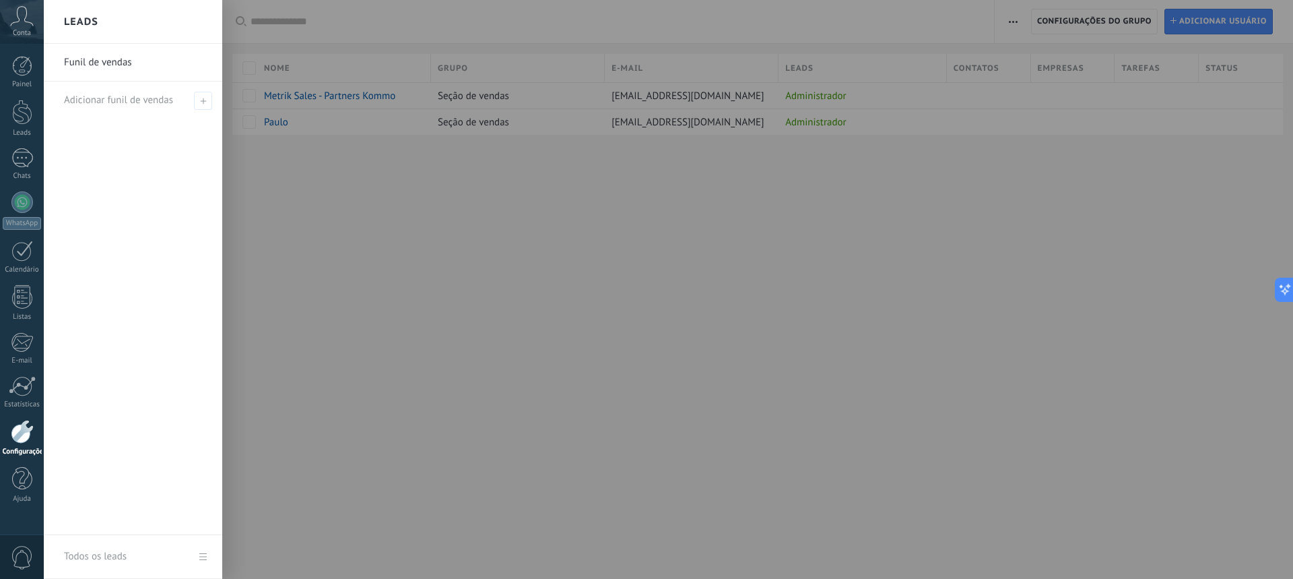
click at [787, 273] on div at bounding box center [690, 289] width 1293 height 579
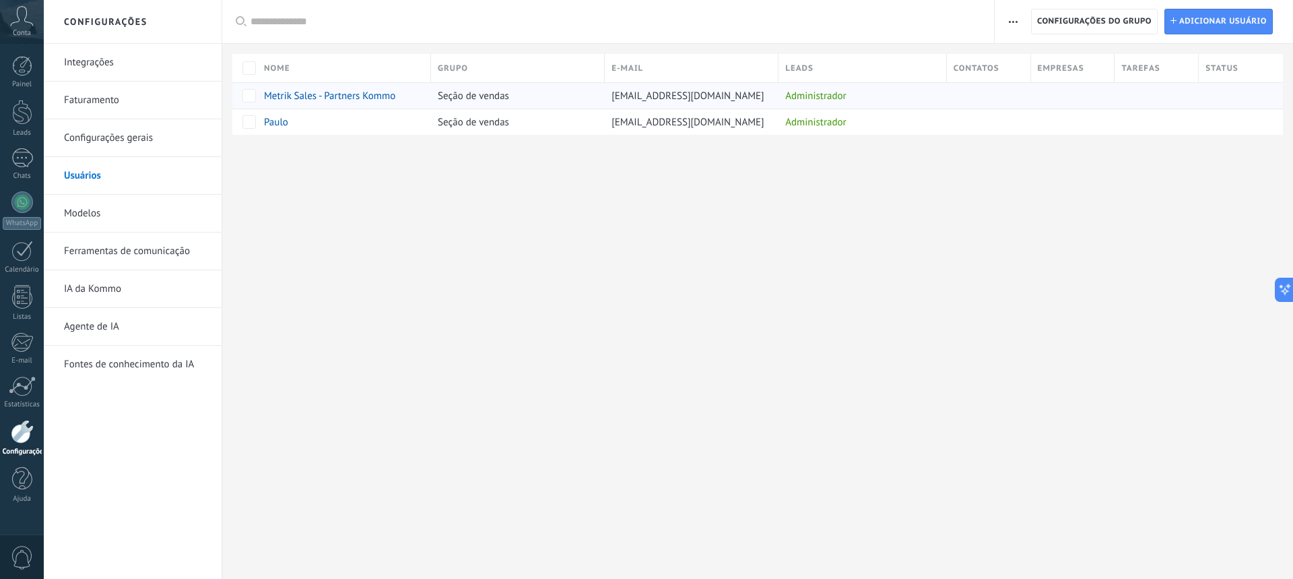
drag, startPoint x: 337, startPoint y: 97, endPoint x: 329, endPoint y: 100, distance: 7.9
click at [329, 100] on div "Metrik Sales - Partners Kommo" at bounding box center [340, 96] width 167 height 26
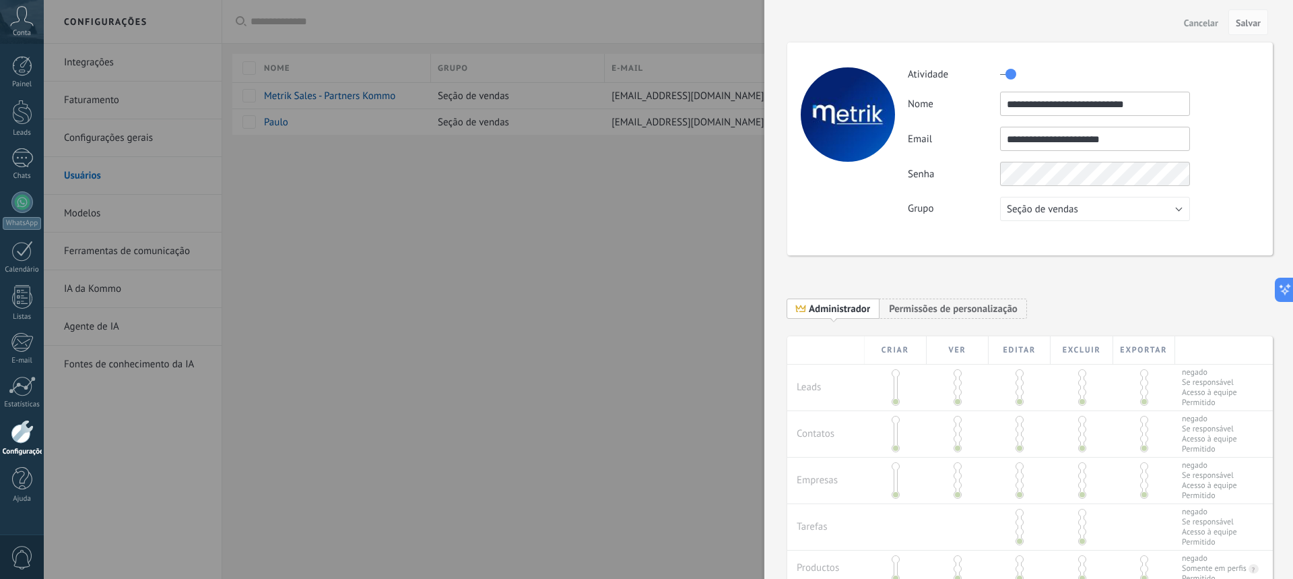
click at [498, 244] on div at bounding box center [646, 289] width 1293 height 579
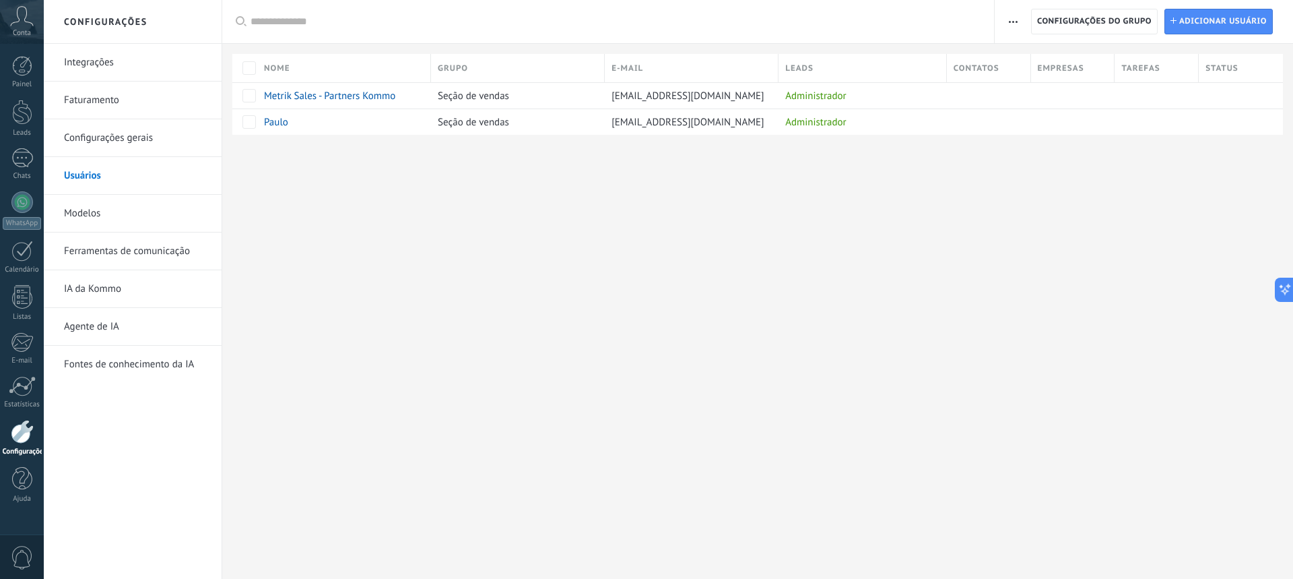
click at [1120, 252] on div "Configurações Integrações Faturamento Configurações gerais Usuários Modelos Fer…" at bounding box center [668, 289] width 1249 height 579
click at [1228, 21] on span "Adicionar usuário" at bounding box center [1223, 21] width 88 height 24
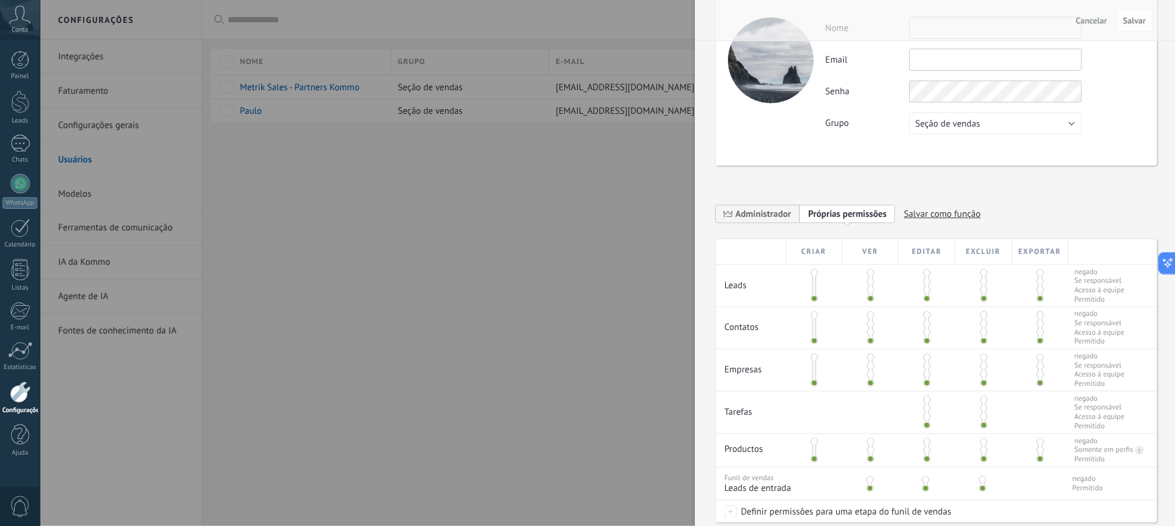
scroll to position [135, 0]
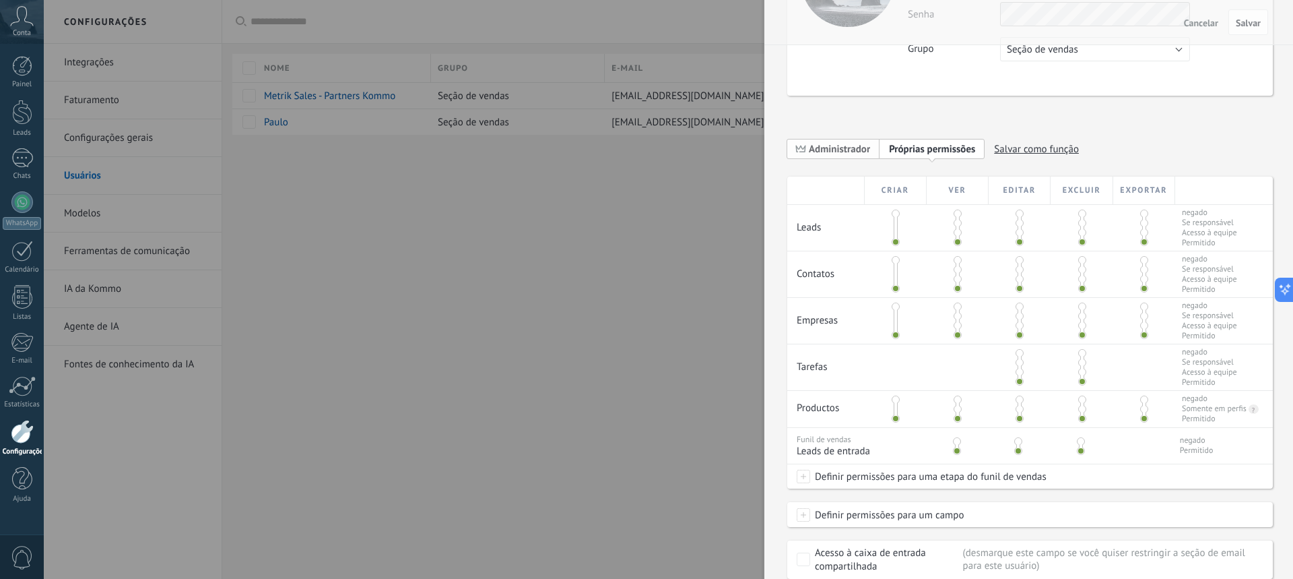
click at [812, 143] on span "Administrador" at bounding box center [839, 149] width 61 height 13
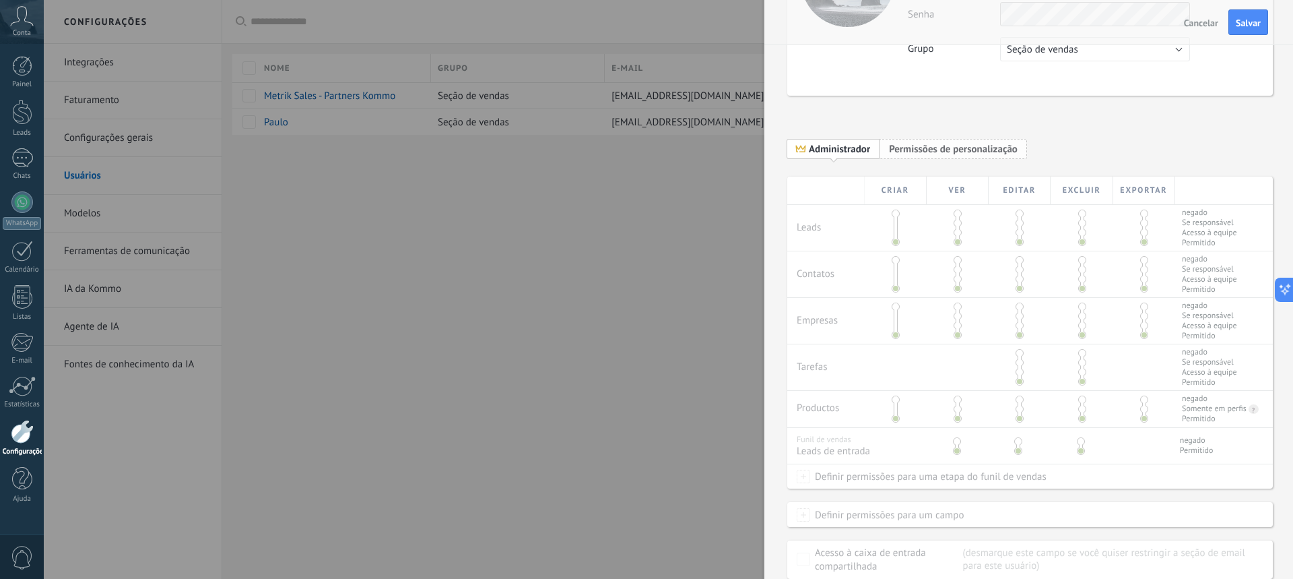
click at [973, 152] on span "Permissões de personalização" at bounding box center [953, 149] width 129 height 13
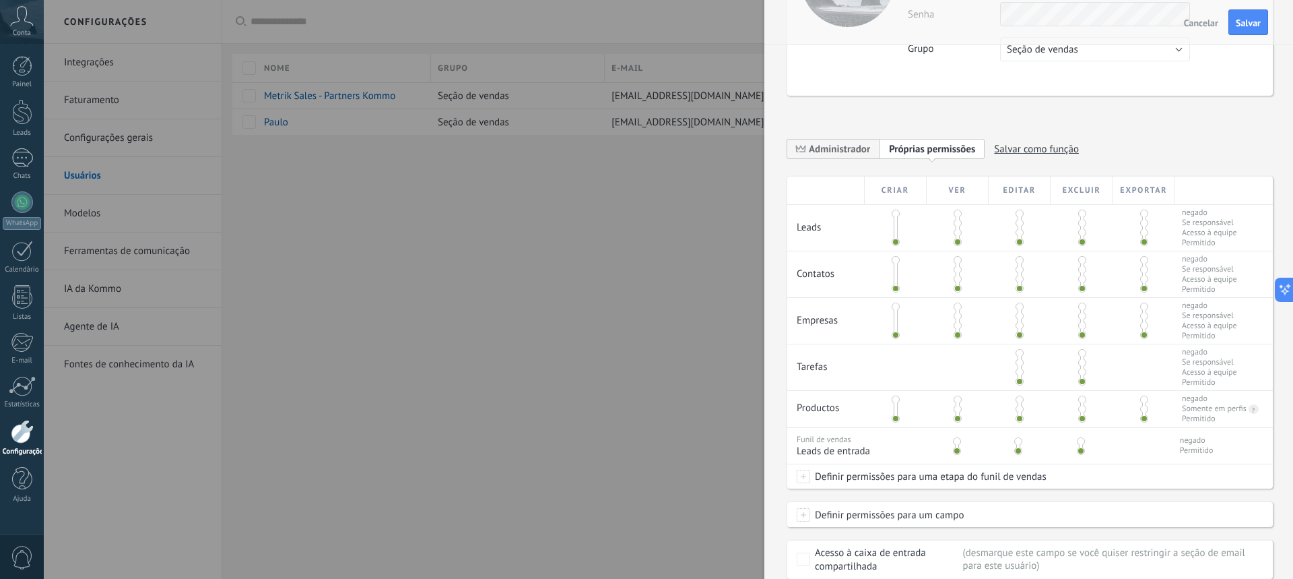
click at [1198, 151] on div "**********" at bounding box center [1030, 152] width 486 height 47
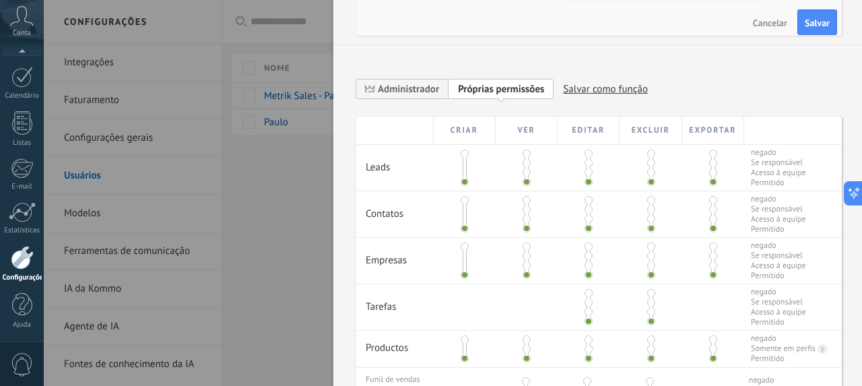
scroll to position [179, 0]
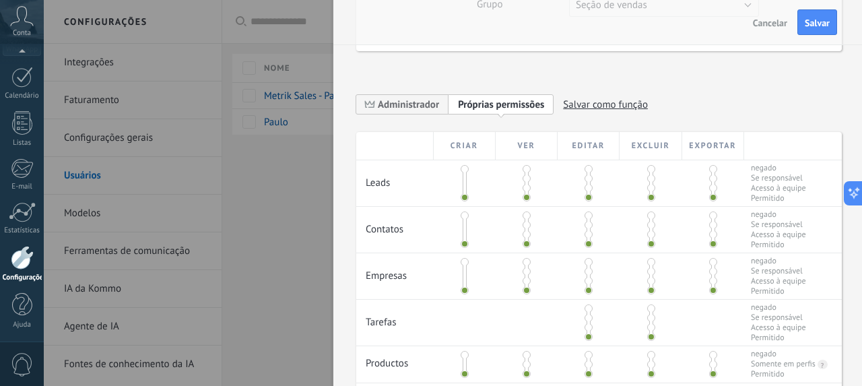
click at [465, 168] on span at bounding box center [465, 169] width 8 height 8
drag, startPoint x: 766, startPoint y: 169, endPoint x: 507, endPoint y: 158, distance: 259.5
click at [538, 160] on div "Leads negado Se responsável Acesso à equipe Permitido" at bounding box center [599, 183] width 486 height 46
click at [463, 194] on span at bounding box center [465, 197] width 8 height 8
click at [525, 168] on span at bounding box center [527, 169] width 8 height 8
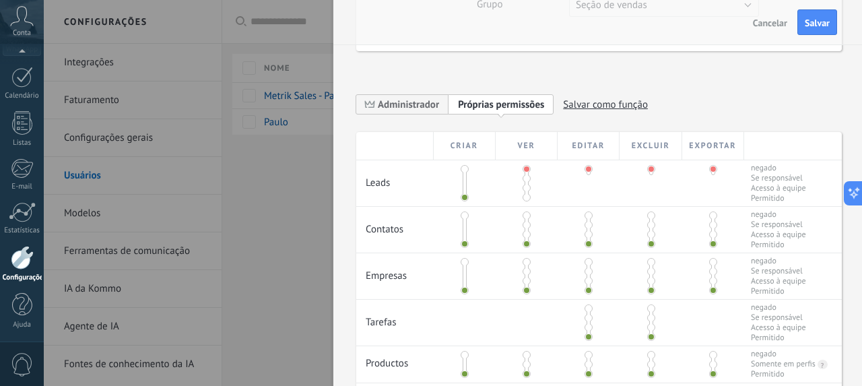
click at [525, 177] on span at bounding box center [527, 178] width 8 height 8
drag, startPoint x: 756, startPoint y: 182, endPoint x: 679, endPoint y: 181, distance: 76.8
click at [796, 181] on span "Se responsável" at bounding box center [778, 178] width 55 height 10
click at [587, 176] on span at bounding box center [589, 178] width 8 height 8
click at [648, 177] on span at bounding box center [651, 178] width 8 height 8
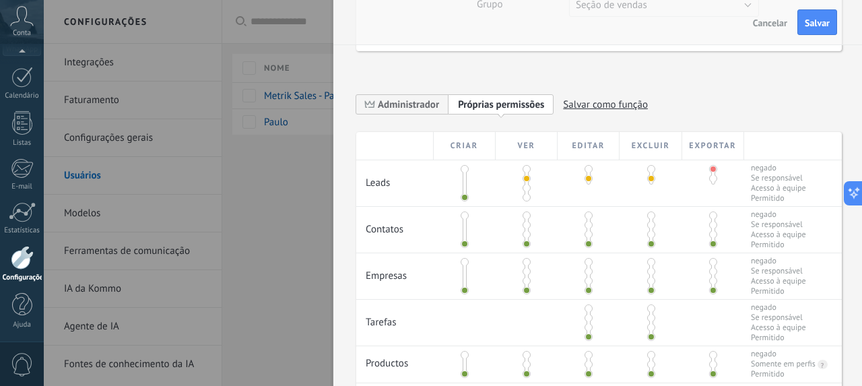
click at [711, 176] on span at bounding box center [713, 178] width 8 height 8
click at [527, 186] on span at bounding box center [527, 188] width 8 height 8
click at [587, 187] on span at bounding box center [589, 188] width 8 height 8
click at [649, 187] on span at bounding box center [651, 188] width 8 height 8
click at [711, 185] on span at bounding box center [713, 188] width 8 height 8
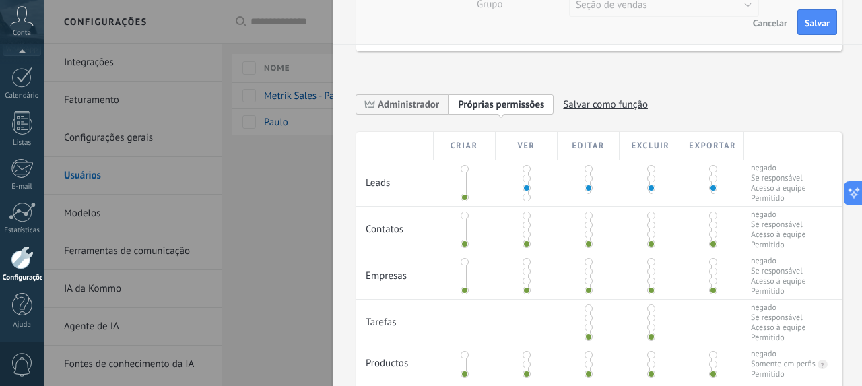
click at [526, 195] on span at bounding box center [527, 197] width 8 height 8
click at [587, 195] on span at bounding box center [589, 197] width 8 height 8
click at [649, 197] on span at bounding box center [651, 197] width 8 height 8
click at [709, 194] on span at bounding box center [713, 197] width 8 height 8
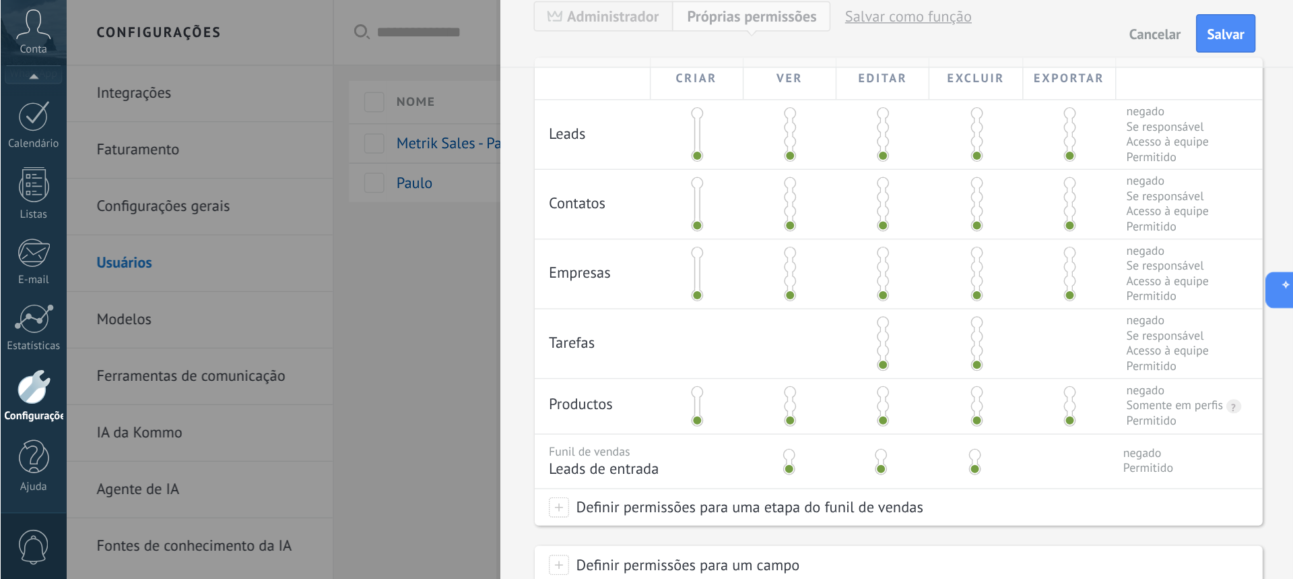
scroll to position [269, 0]
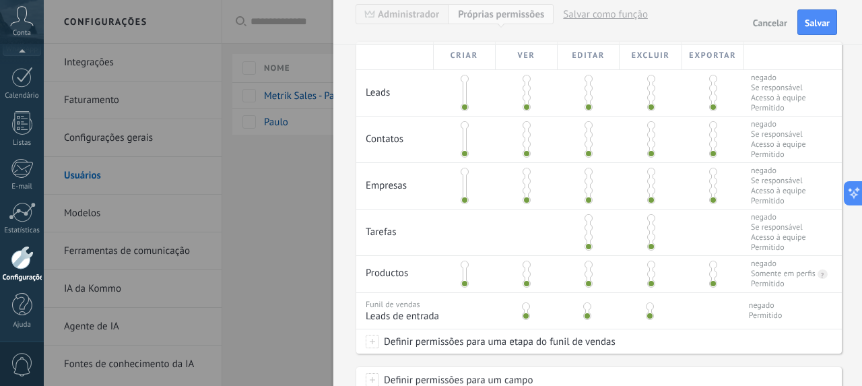
click at [720, 15] on div "Cancelar Salvar" at bounding box center [597, 22] width 529 height 45
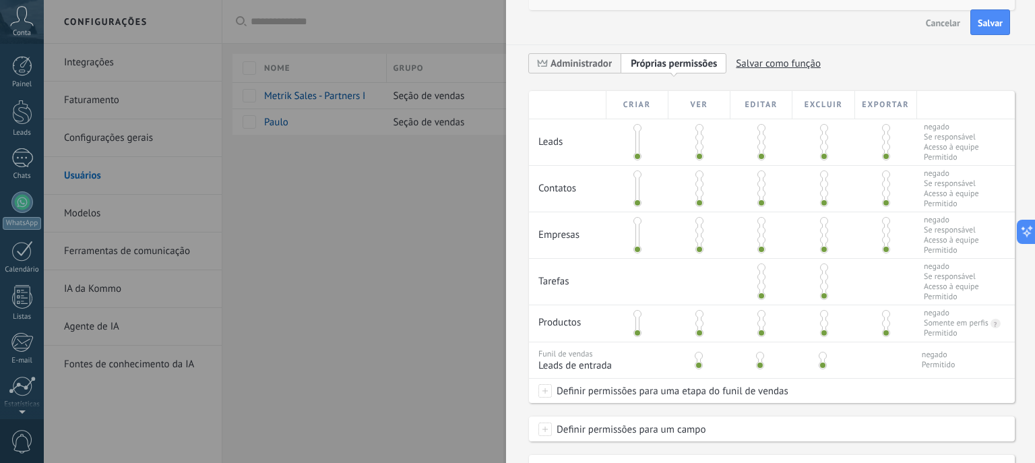
scroll to position [97, 0]
click at [948, 31] on button "Cancelar" at bounding box center [942, 22] width 45 height 22
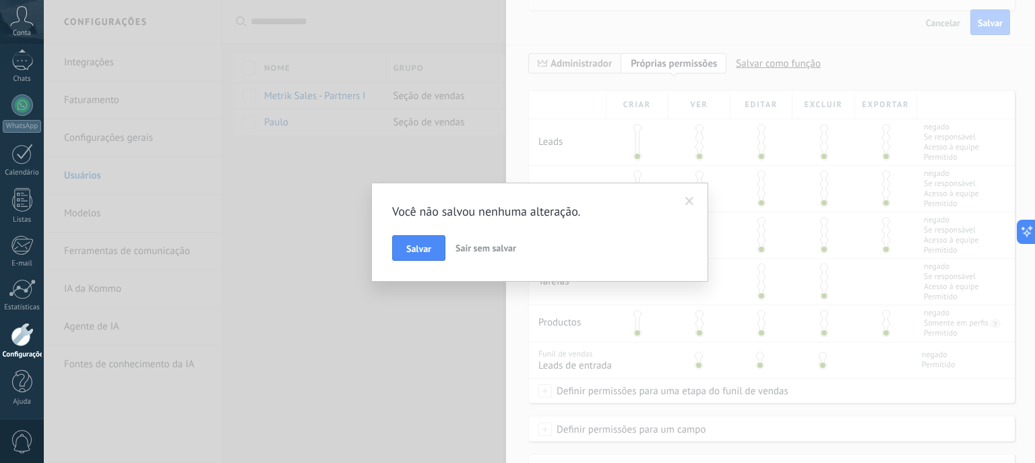
click at [494, 254] on button "Sair sem salvar" at bounding box center [485, 248] width 71 height 26
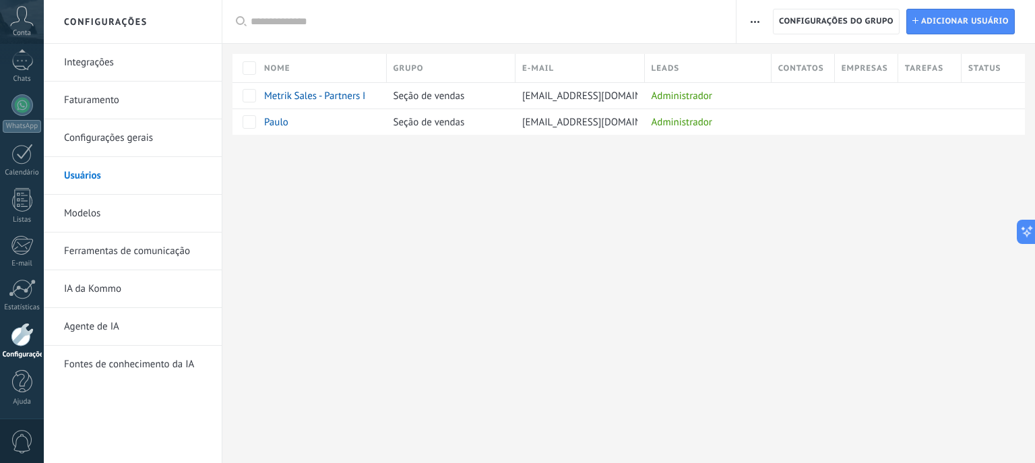
scroll to position [0, 0]
click at [521, 303] on div "Configurações Integrações Faturamento Configurações gerais Usuários Modelos Fer…" at bounding box center [539, 231] width 991 height 463
click at [568, 308] on div "Configurações Integrações Faturamento Configurações gerais Usuários Modelos Fer…" at bounding box center [539, 231] width 991 height 463
click at [525, 237] on div "Configurações Integrações Faturamento Configurações gerais Usuários Modelos Fer…" at bounding box center [539, 231] width 991 height 463
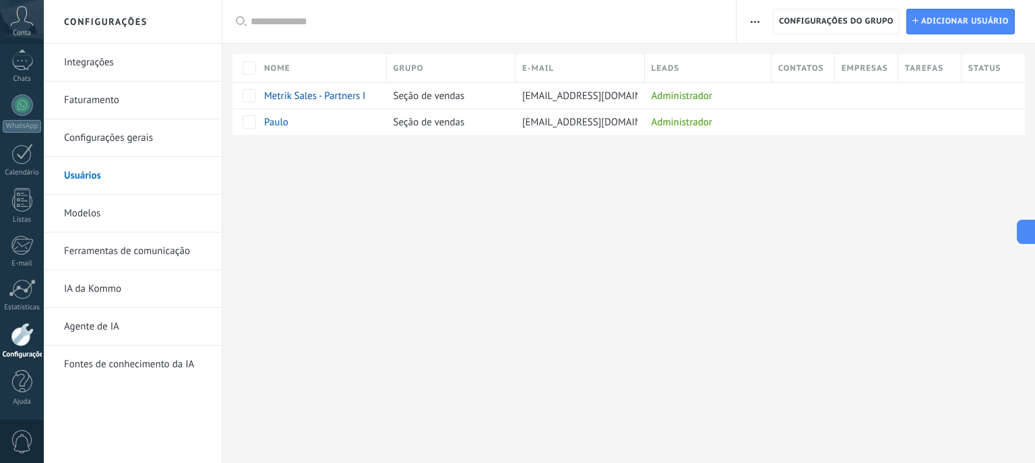
click at [540, 284] on div "Configurações Integrações Faturamento Configurações gerais Usuários Modelos Fer…" at bounding box center [539, 231] width 991 height 463
click at [549, 225] on div "Configurações Integrações Faturamento Configurações gerais Usuários Modelos Fer…" at bounding box center [539, 231] width 991 height 463
